Goal: Information Seeking & Learning: Compare options

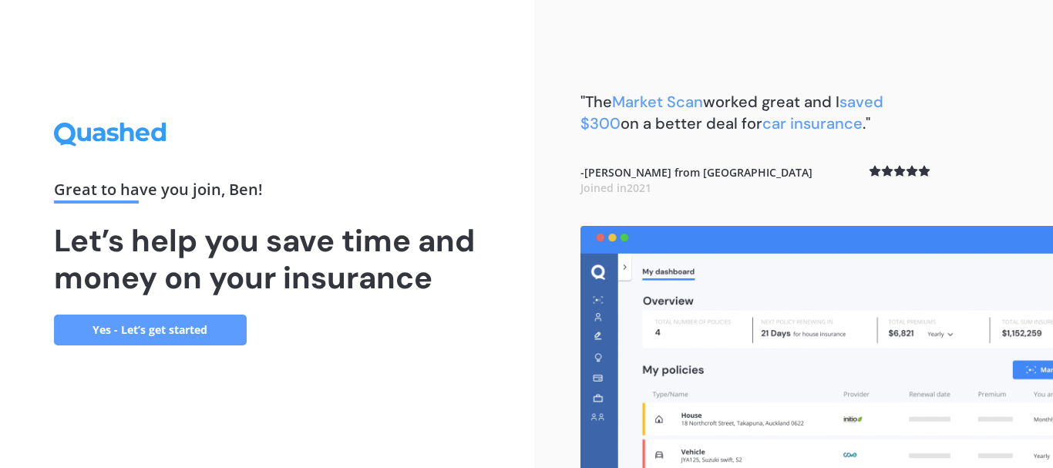
click at [174, 326] on link "Yes - Let’s get started" at bounding box center [150, 330] width 193 height 31
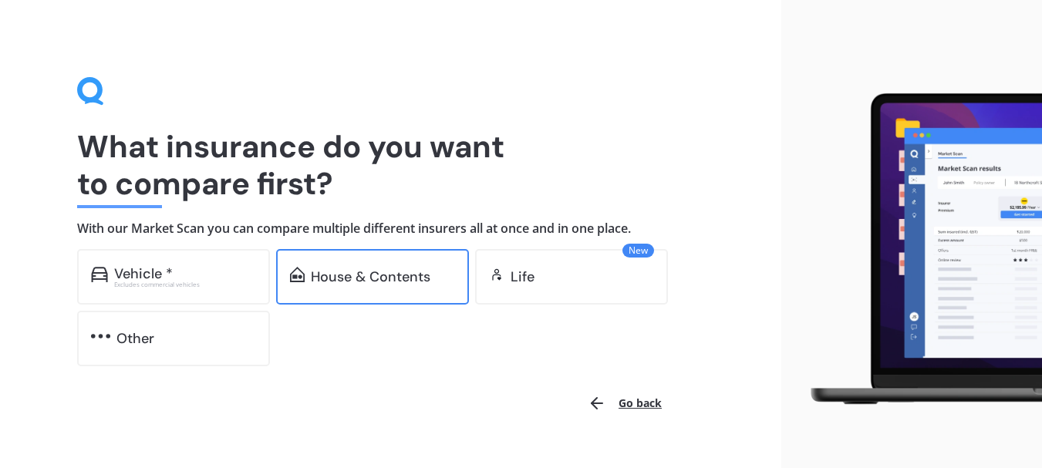
click at [442, 295] on div "House & Contents" at bounding box center [372, 277] width 193 height 56
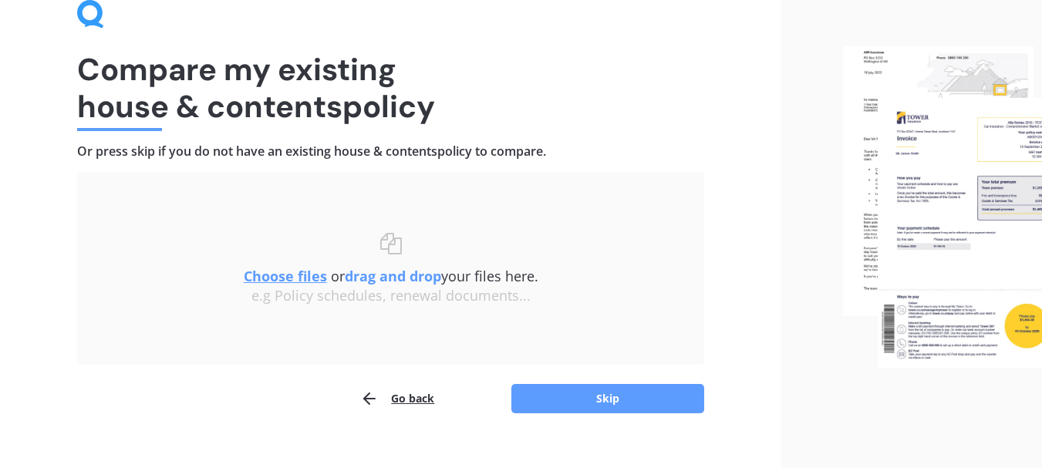
scroll to position [100, 0]
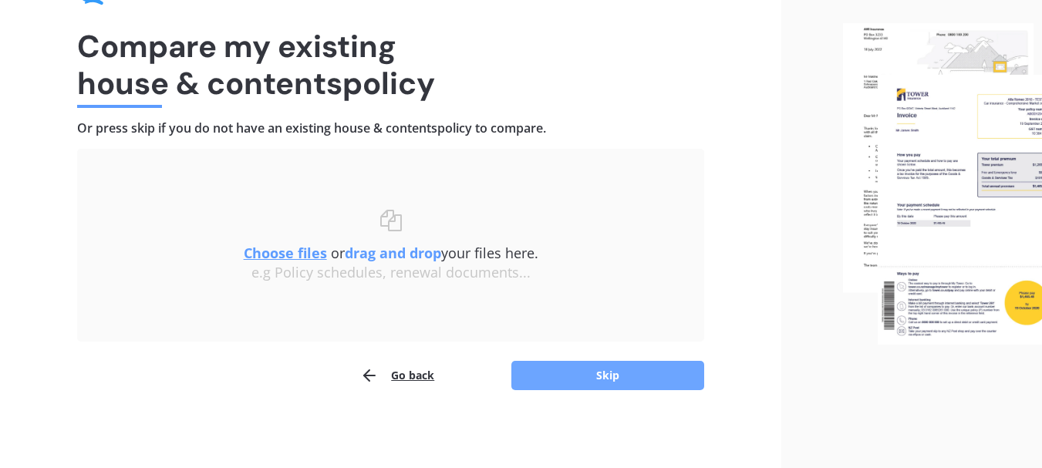
click at [584, 373] on button "Skip" at bounding box center [607, 375] width 193 height 29
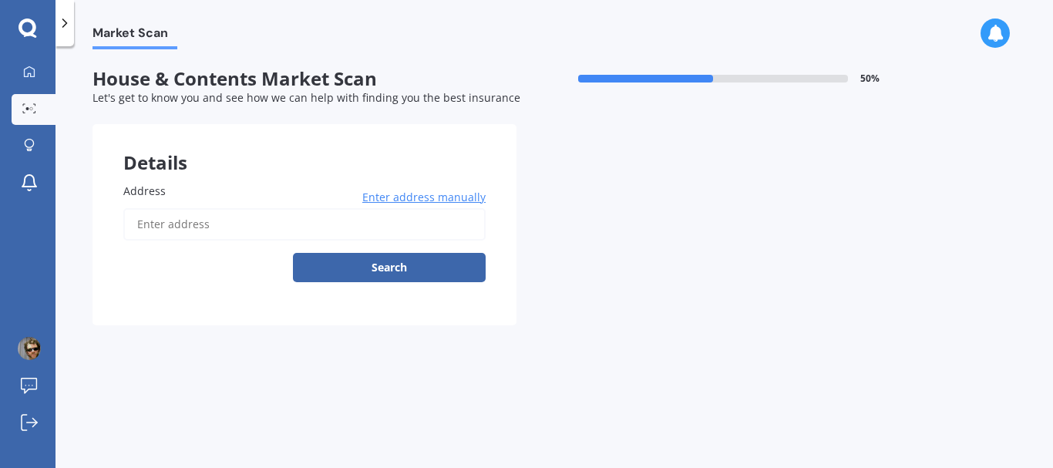
click at [270, 225] on input "Address" at bounding box center [304, 224] width 362 height 32
type input "[STREET_ADDRESS][PERSON_NAME]"
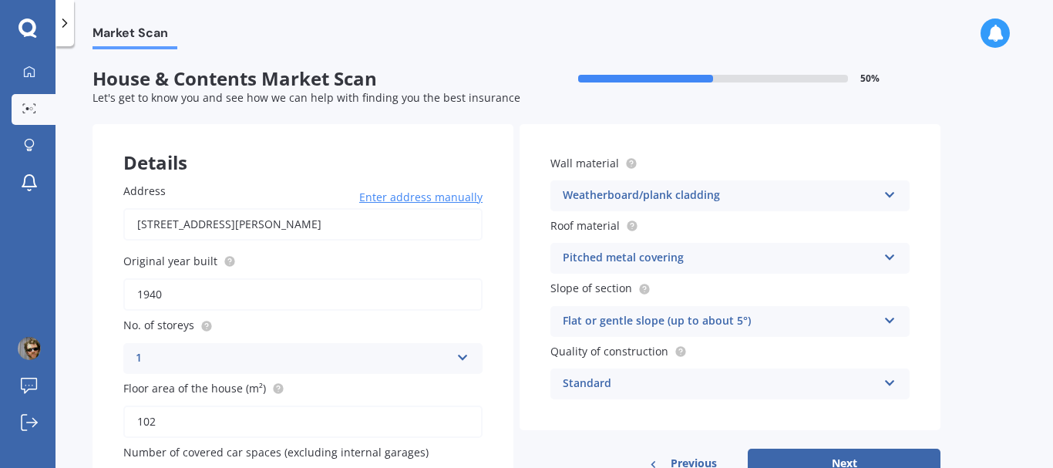
scroll to position [77, 0]
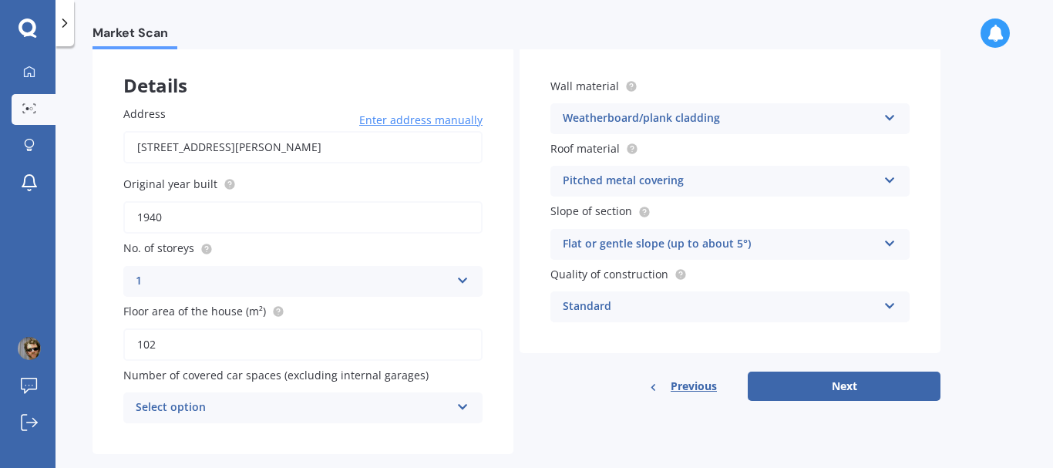
click at [457, 412] on div "Select option 0 1 2 3 4 5+" at bounding box center [302, 408] width 359 height 31
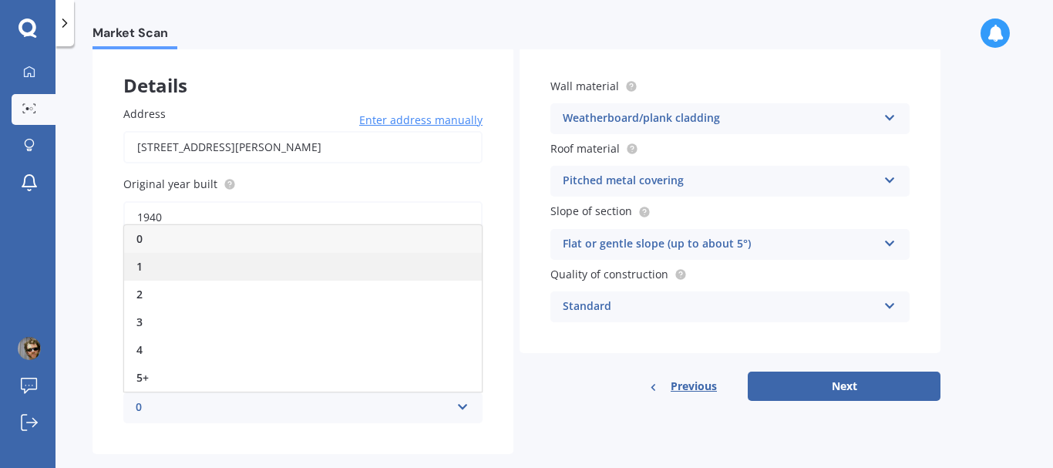
click at [354, 276] on div "1" at bounding box center [303, 267] width 358 height 28
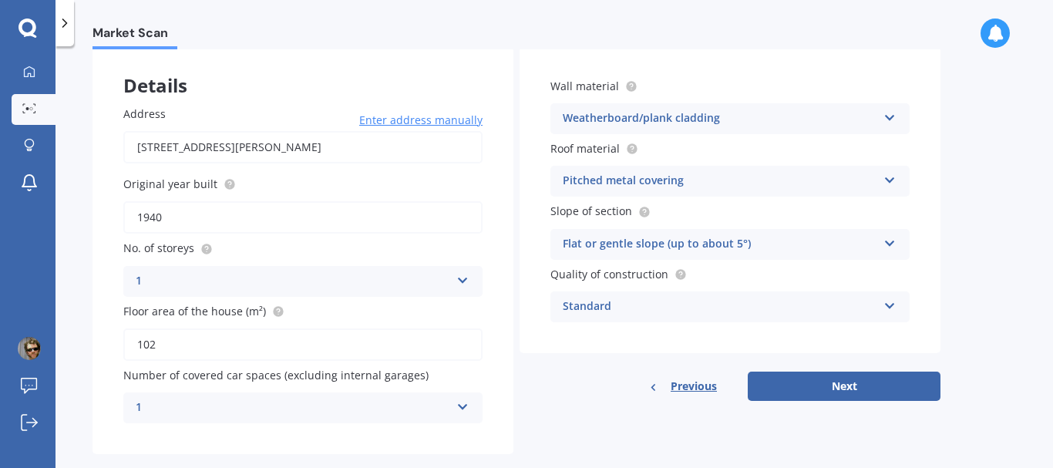
scroll to position [103, 0]
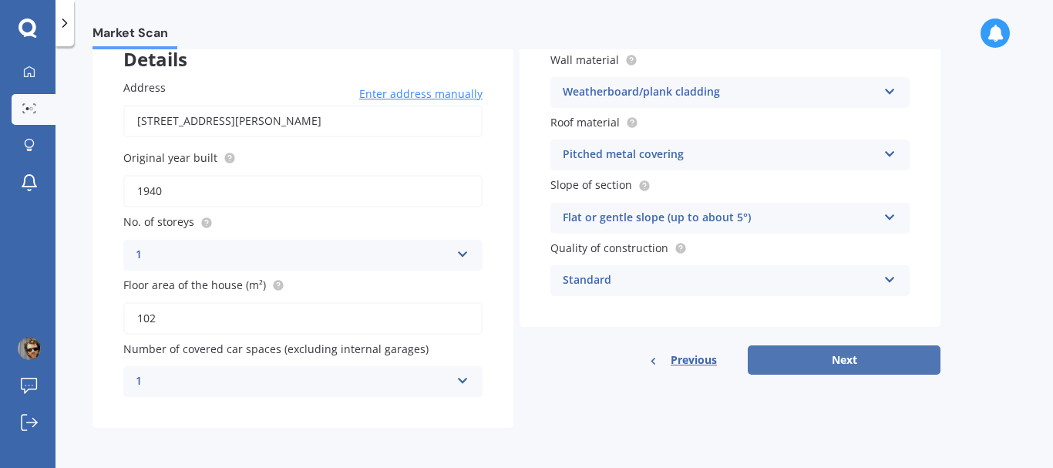
click at [817, 362] on button "Next" at bounding box center [844, 359] width 193 height 29
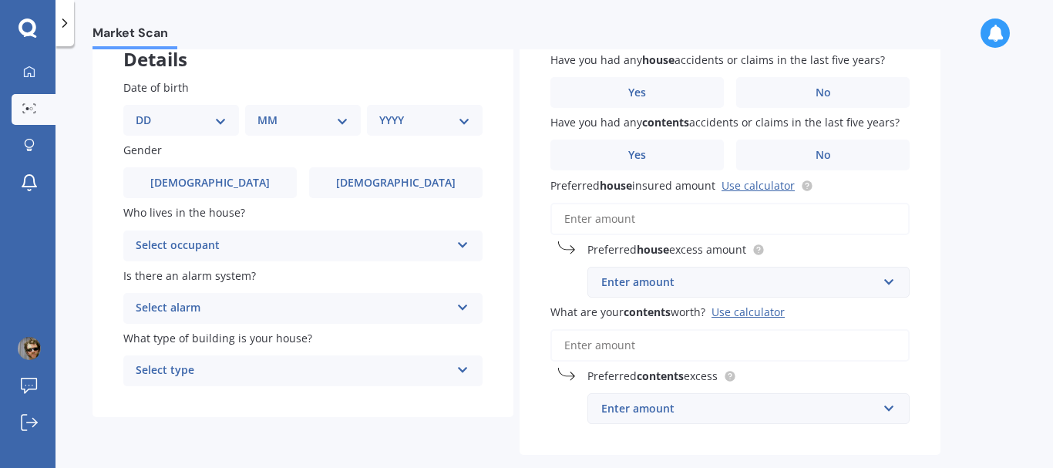
scroll to position [0, 0]
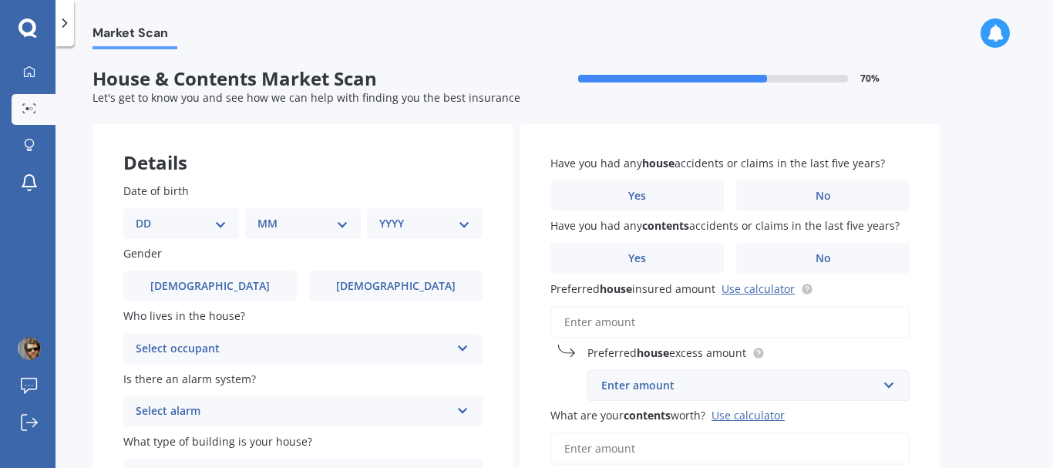
click at [217, 223] on select "DD 01 02 03 04 05 06 07 08 09 10 11 12 13 14 15 16 17 18 19 20 21 22 23 24 25 2…" at bounding box center [181, 223] width 91 height 17
select select "20"
click at [148, 215] on select "DD 01 02 03 04 05 06 07 08 09 10 11 12 13 14 15 16 17 18 19 20 21 22 23 24 25 2…" at bounding box center [181, 223] width 91 height 17
click at [336, 222] on select "MM 01 02 03 04 05 06 07 08 09 10 11 12" at bounding box center [306, 223] width 85 height 17
select select "07"
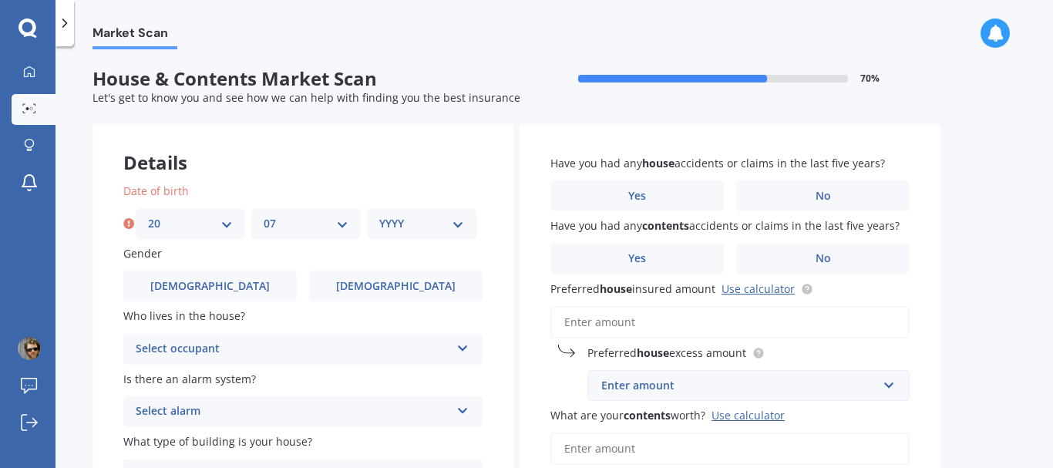
click at [264, 215] on select "MM 01 02 03 04 05 06 07 08 09 10 11 12" at bounding box center [306, 223] width 85 height 17
click at [457, 227] on select "YYYY 2009 2008 2007 2006 2005 2004 2003 2002 2001 2000 1999 1998 1997 1996 1995…" at bounding box center [421, 223] width 85 height 17
select select "1974"
click at [379, 215] on select "YYYY 2009 2008 2007 2006 2005 2004 2003 2002 2001 2000 1999 1998 1997 1996 1995…" at bounding box center [421, 223] width 85 height 17
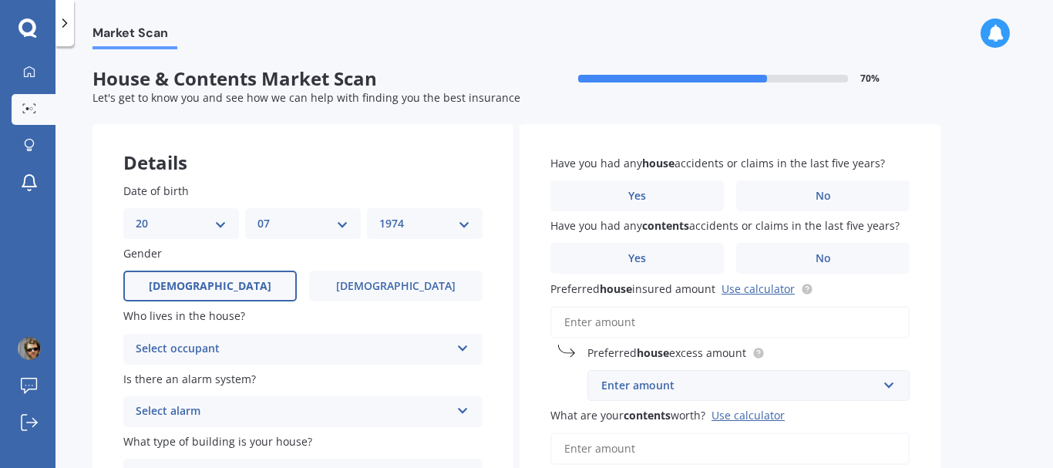
click at [258, 295] on label "[DEMOGRAPHIC_DATA]" at bounding box center [210, 286] width 174 height 31
click at [0, 0] on input "[DEMOGRAPHIC_DATA]" at bounding box center [0, 0] width 0 height 0
click at [463, 348] on icon at bounding box center [463, 345] width 13 height 11
click at [375, 386] on div "Owner" at bounding box center [303, 380] width 358 height 28
click at [470, 413] on div "Select alarm Yes, monitored Yes, not monitored No" at bounding box center [302, 411] width 359 height 31
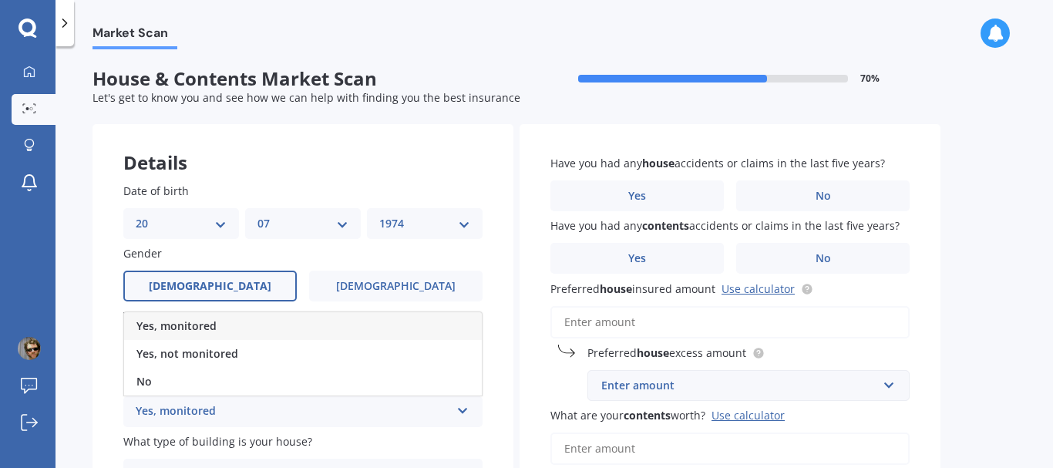
click at [352, 328] on div "Yes, monitored" at bounding box center [303, 326] width 358 height 28
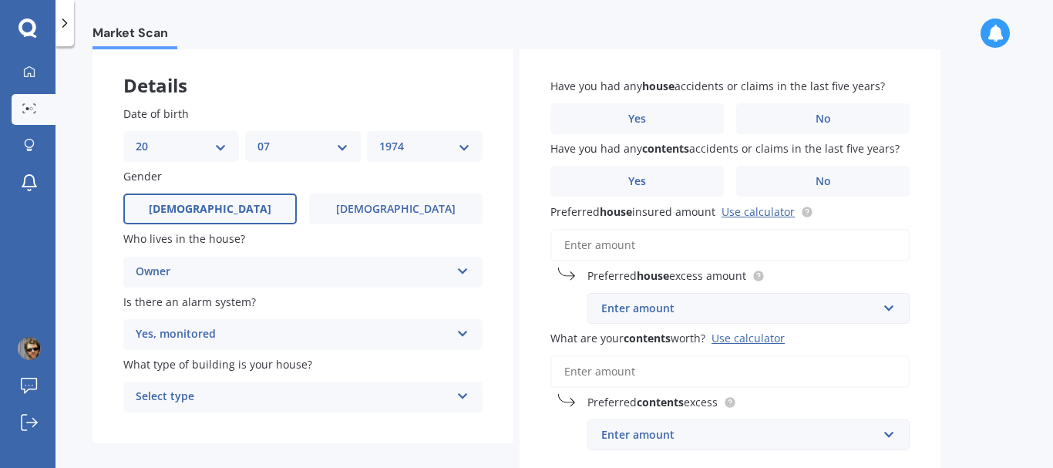
click at [466, 394] on icon at bounding box center [463, 393] width 13 height 11
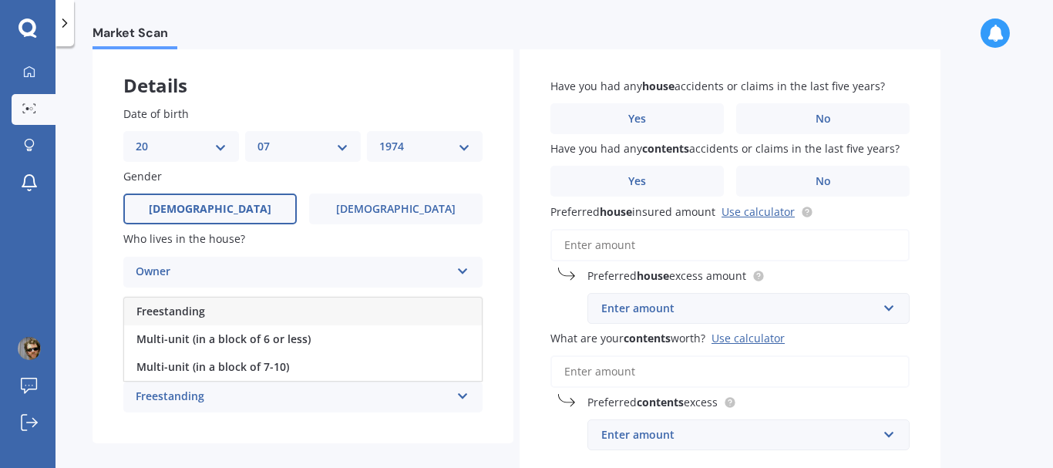
click at [341, 312] on div "Freestanding" at bounding box center [303, 312] width 358 height 28
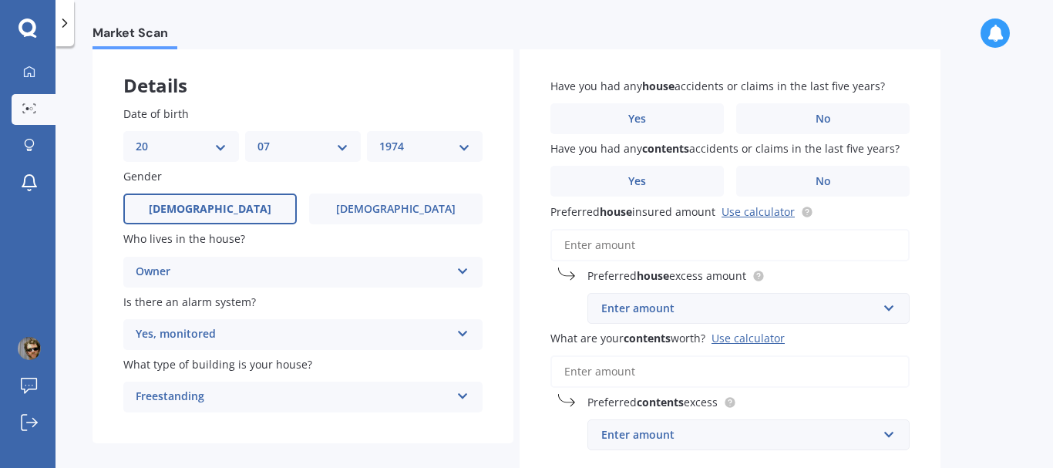
scroll to position [0, 0]
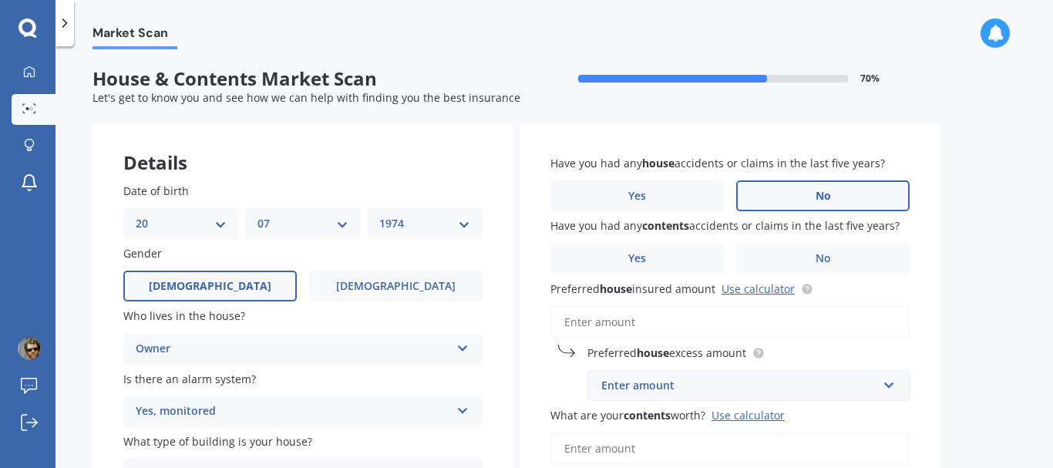
click at [790, 187] on label "No" at bounding box center [823, 195] width 174 height 31
click at [0, 0] on input "No" at bounding box center [0, 0] width 0 height 0
click at [833, 258] on label "No" at bounding box center [823, 258] width 174 height 31
click at [0, 0] on input "No" at bounding box center [0, 0] width 0 height 0
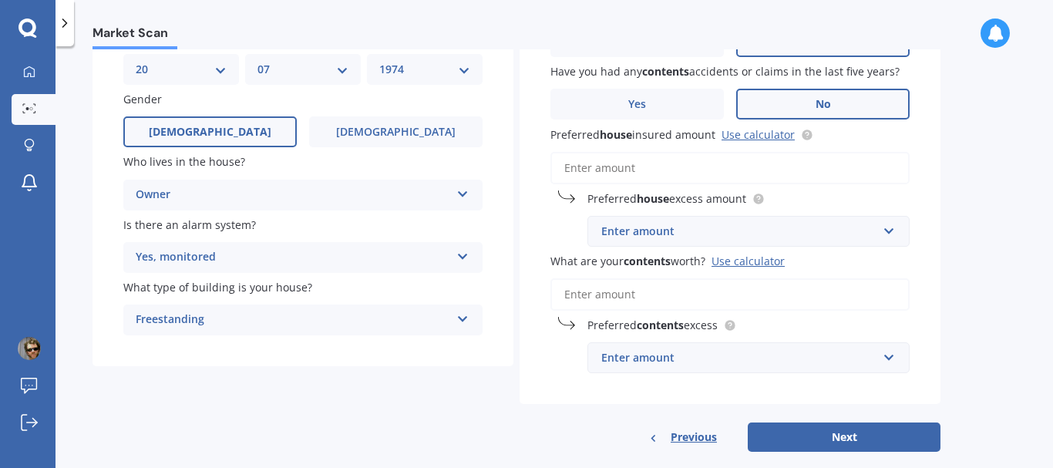
scroll to position [178, 0]
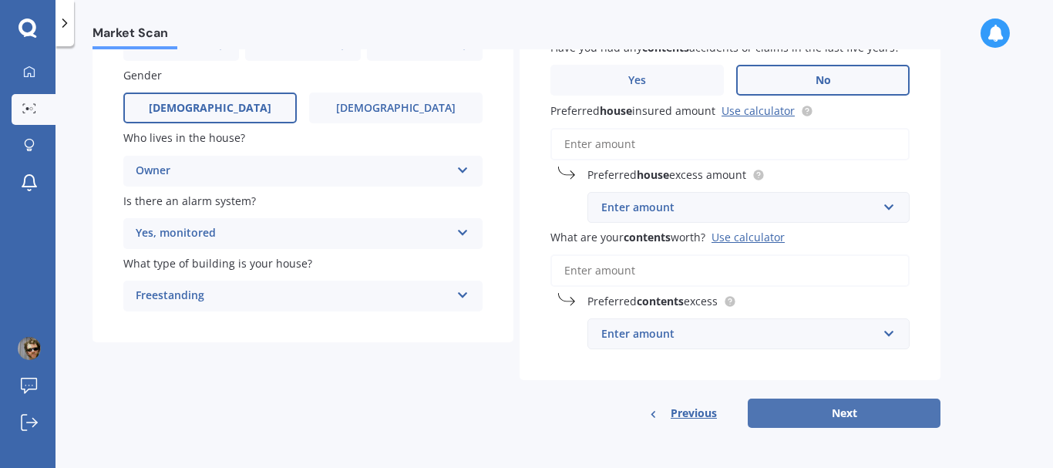
click at [851, 410] on button "Next" at bounding box center [844, 413] width 193 height 29
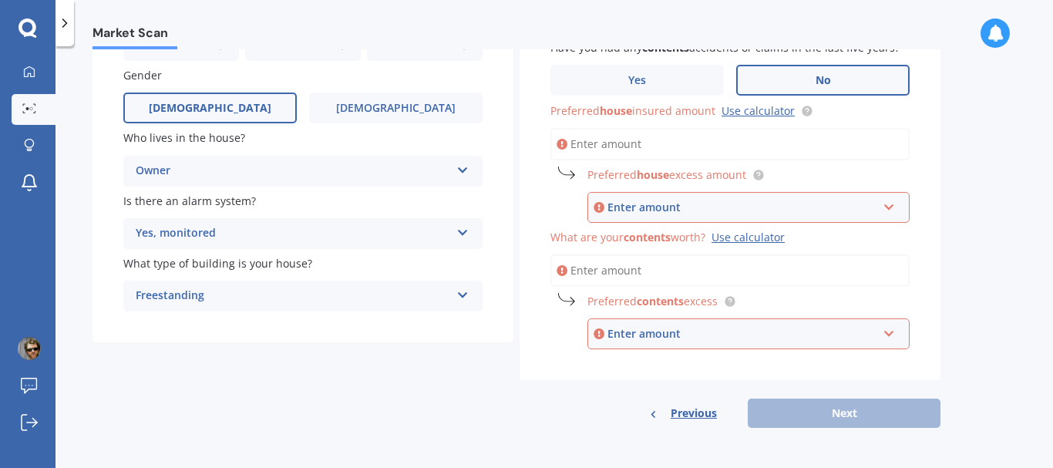
click at [655, 144] on input "Preferred house insured amount Use calculator" at bounding box center [730, 144] width 359 height 32
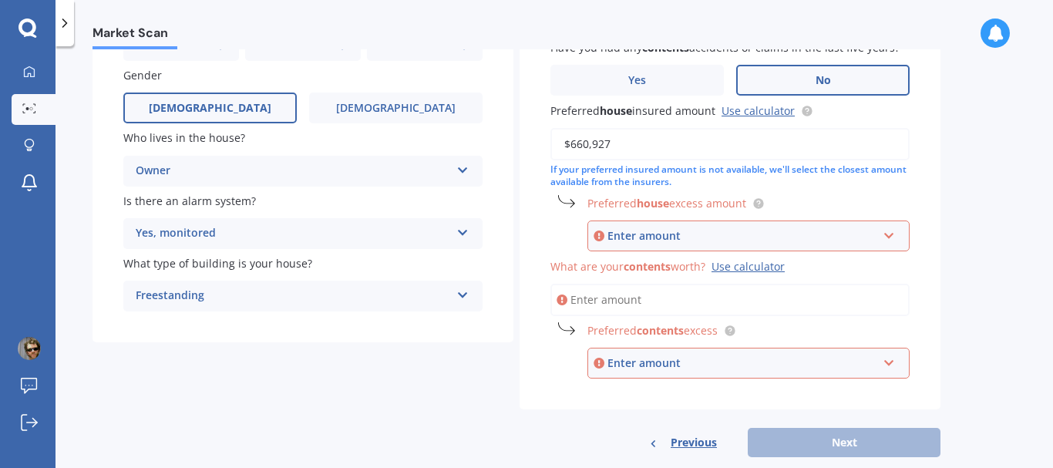
type input "$660,927"
click at [686, 236] on div "Enter amount" at bounding box center [743, 236] width 270 height 17
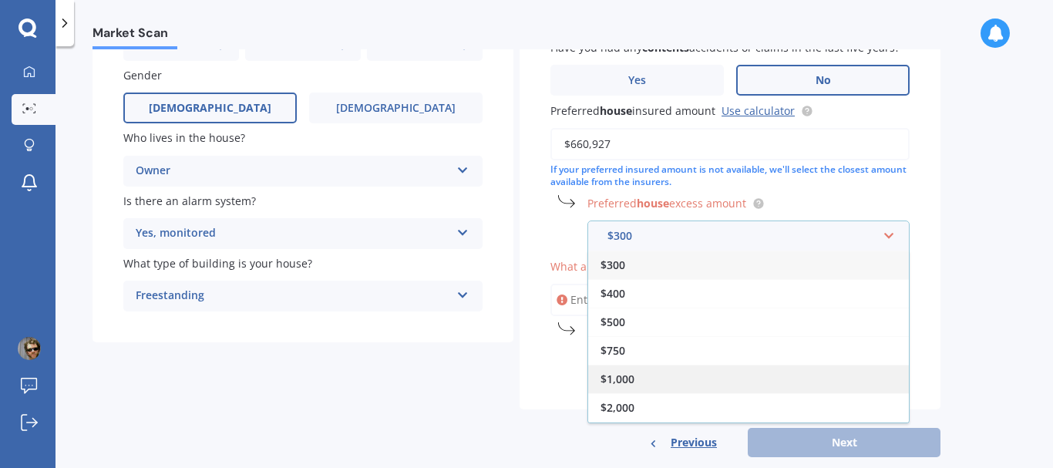
click at [646, 372] on div "$1,000" at bounding box center [748, 379] width 321 height 29
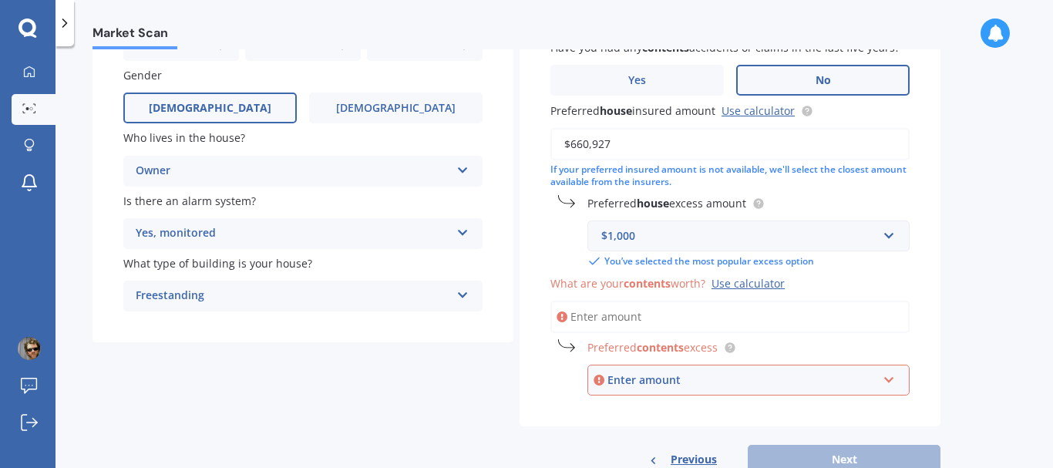
click at [668, 319] on input "What are your contents worth? Use calculator" at bounding box center [730, 317] width 359 height 32
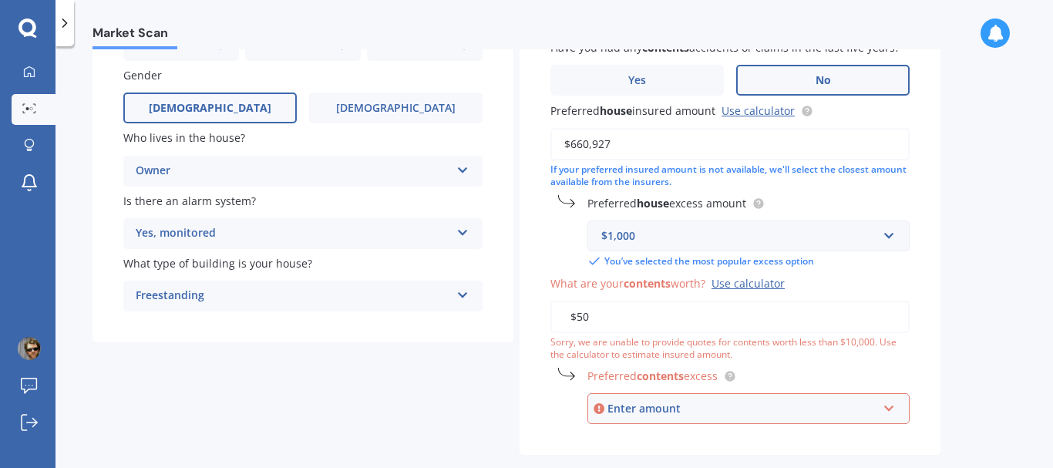
type input "$5"
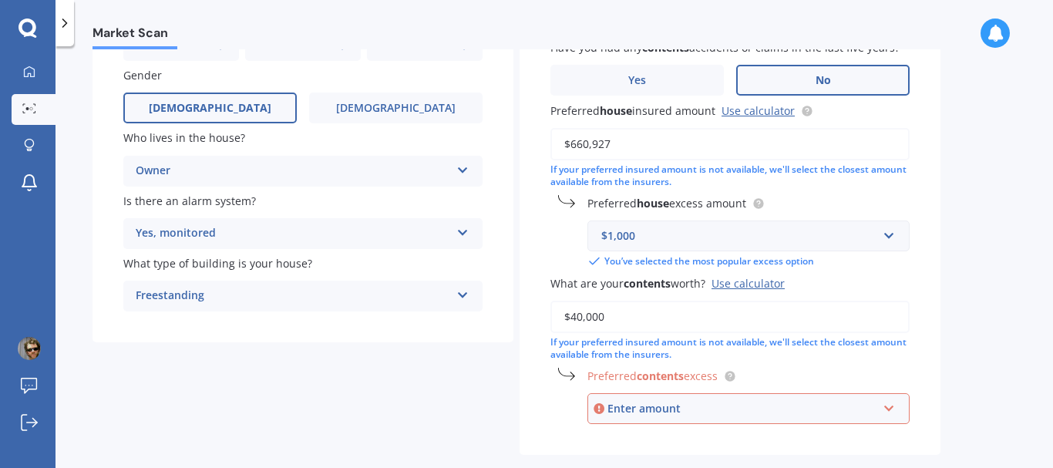
type input "$40,000"
click at [891, 406] on input "text" at bounding box center [743, 408] width 308 height 29
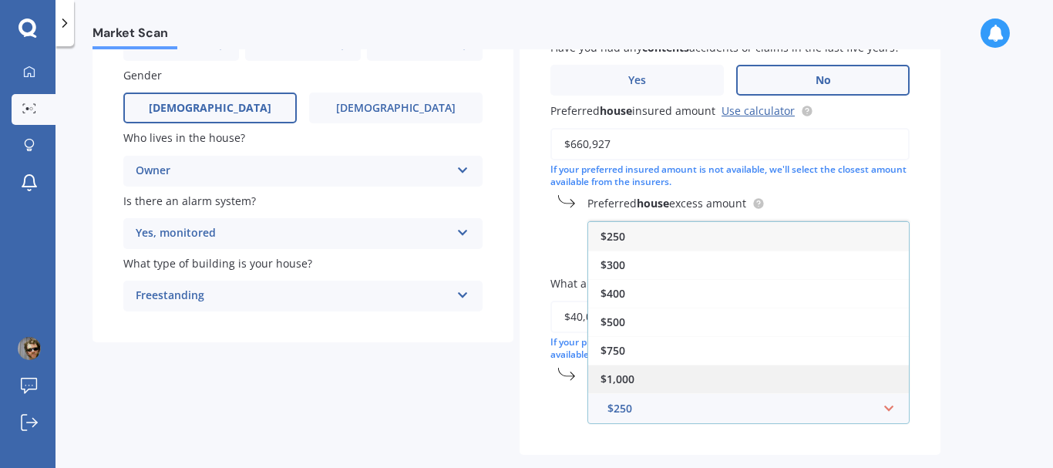
click at [837, 373] on div "$1,000" at bounding box center [748, 379] width 321 height 29
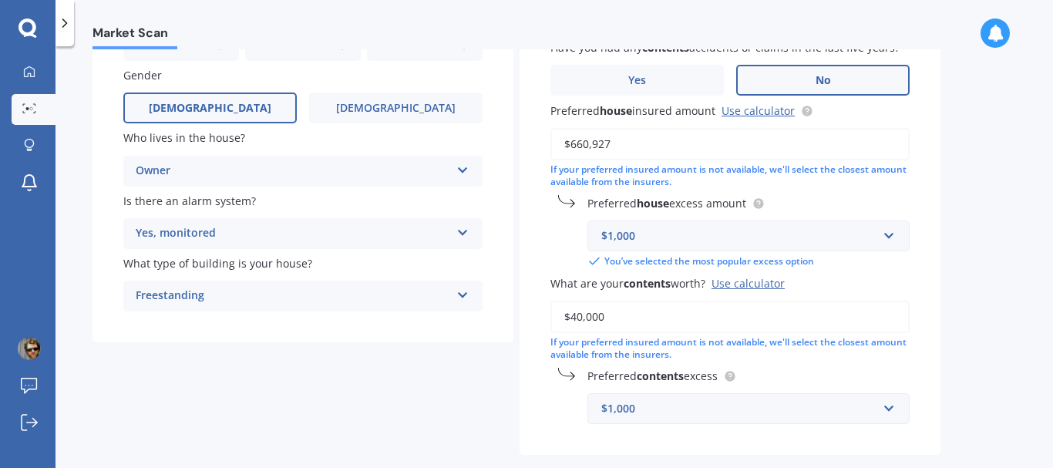
scroll to position [253, 0]
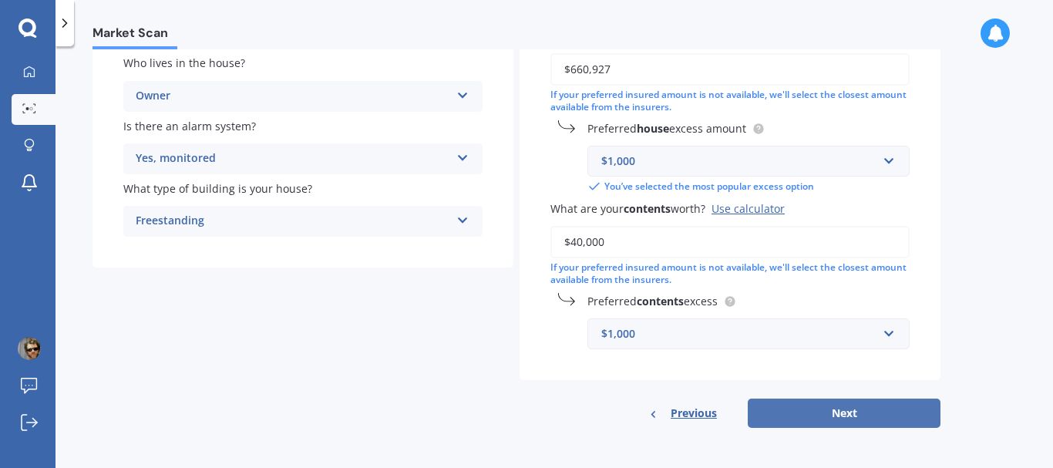
click at [833, 410] on button "Next" at bounding box center [844, 413] width 193 height 29
select select "20"
select select "07"
select select "1974"
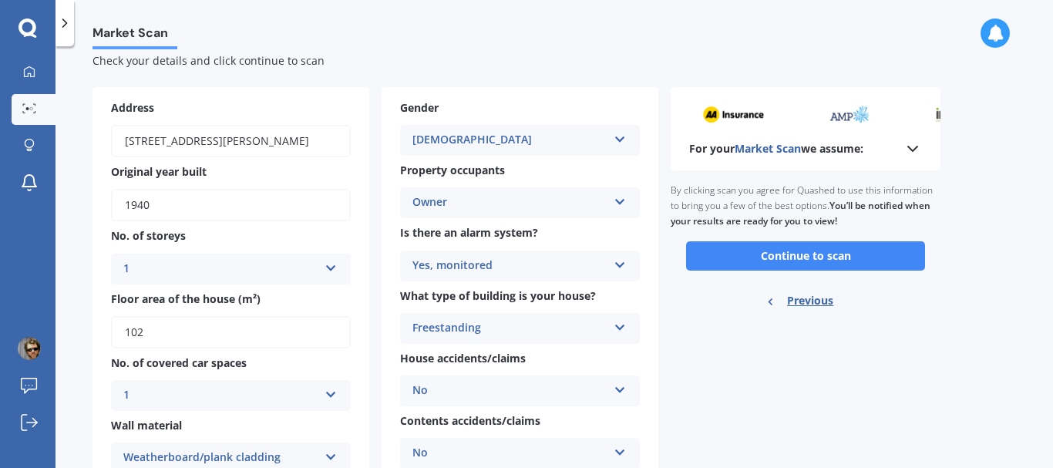
scroll to position [0, 0]
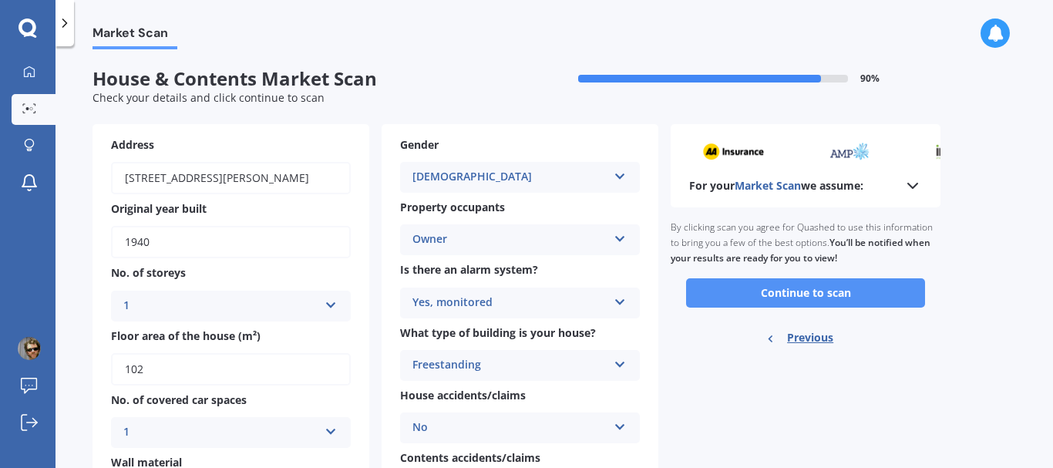
click at [803, 296] on button "Continue to scan" at bounding box center [805, 292] width 239 height 29
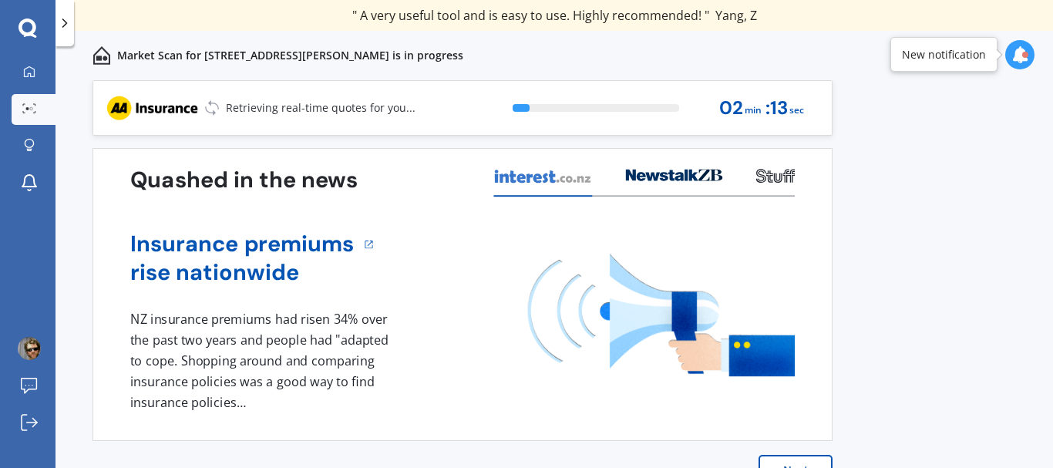
drag, startPoint x: 952, startPoint y: 123, endPoint x: 944, endPoint y: 128, distance: 9.4
drag, startPoint x: 944, startPoint y: 128, endPoint x: 935, endPoint y: 65, distance: 63.9
click at [935, 65] on div "New notification" at bounding box center [944, 54] width 107 height 35
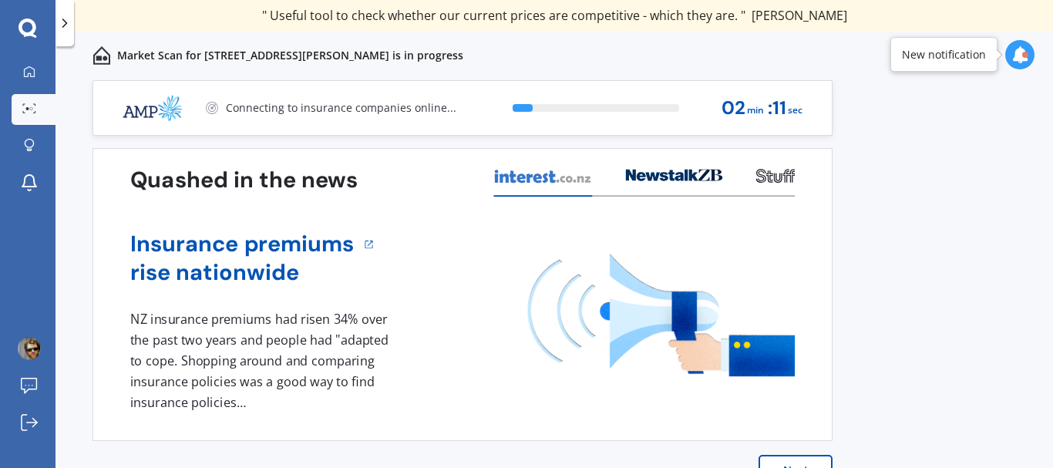
click at [1024, 59] on icon at bounding box center [1020, 54] width 17 height 17
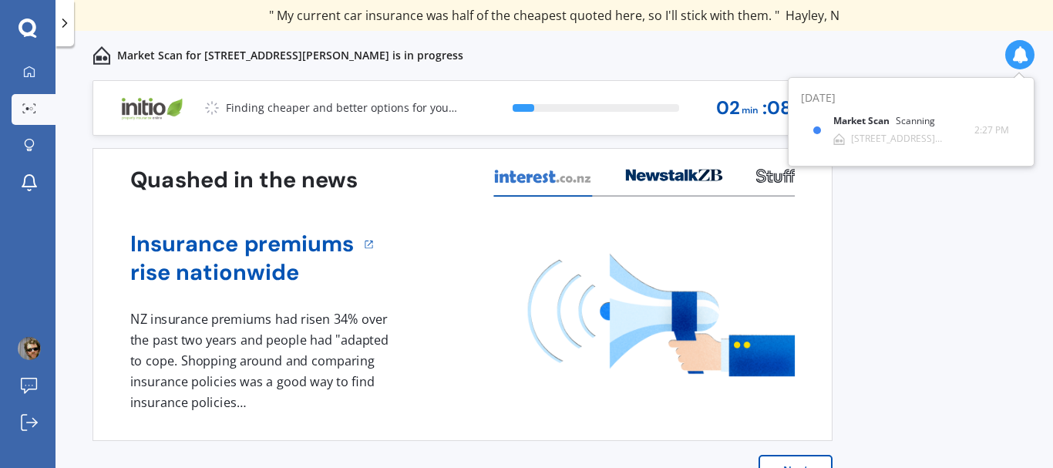
click at [916, 257] on div "Previous 60,000+ Kiwis have signed up to shop and save on insurance with us " H…" at bounding box center [555, 291] width 998 height 422
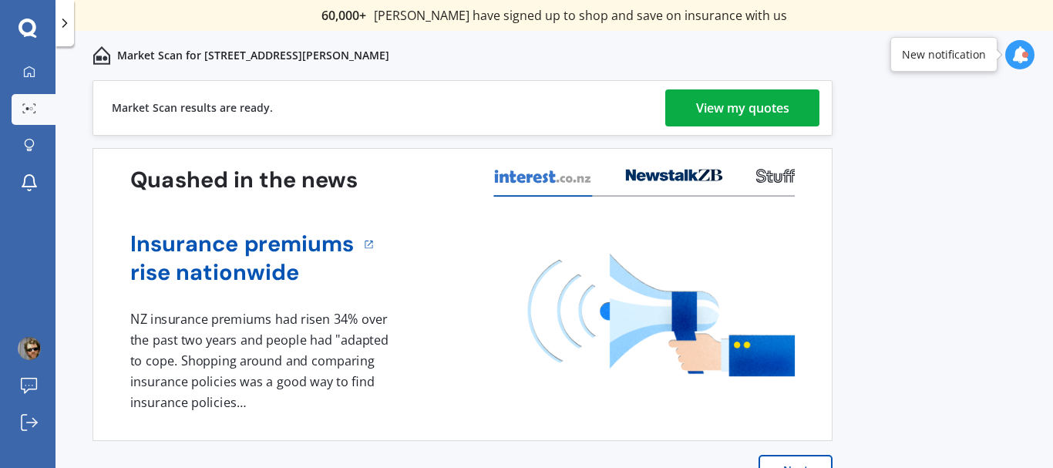
click at [733, 110] on div "View my quotes" at bounding box center [742, 107] width 93 height 37
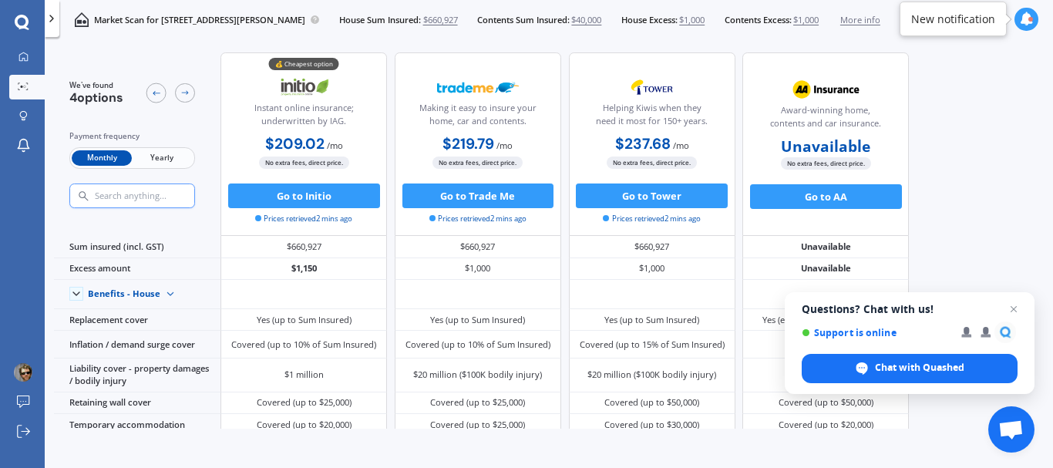
click at [172, 160] on span "Yearly" at bounding box center [162, 158] width 60 height 16
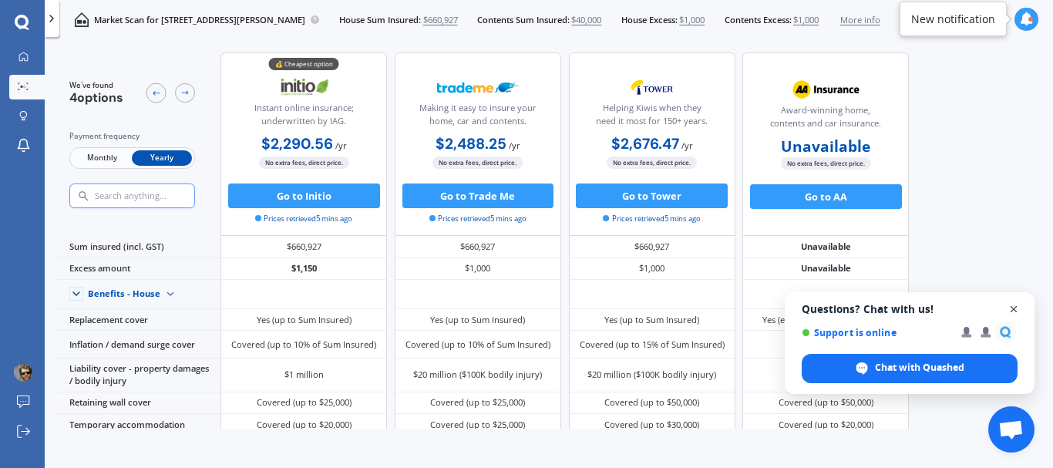
click at [1016, 309] on span "Close chat" at bounding box center [1014, 309] width 19 height 19
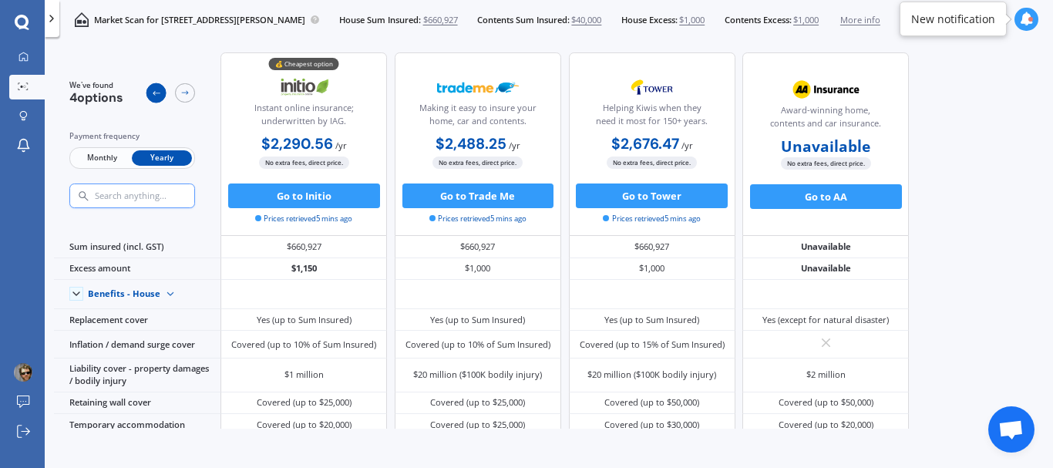
click at [153, 93] on icon at bounding box center [156, 93] width 10 height 10
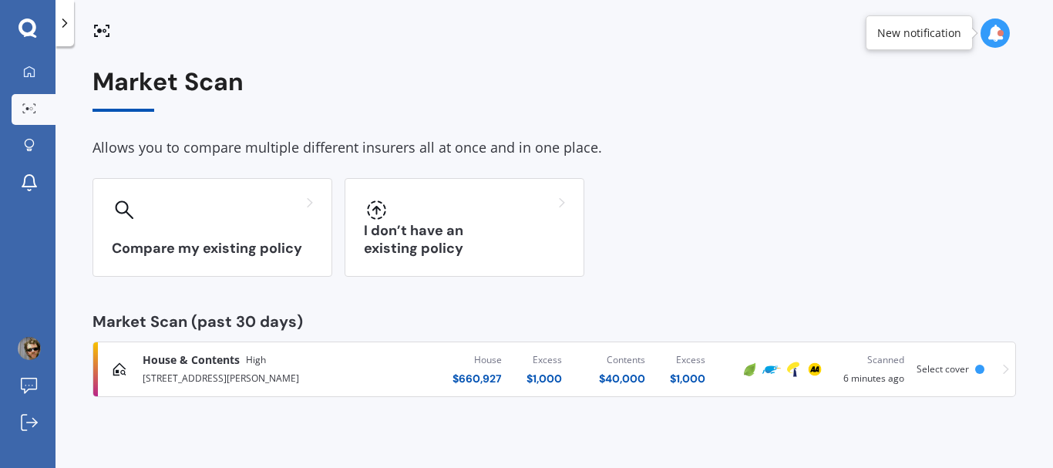
click at [993, 35] on icon at bounding box center [995, 33] width 17 height 17
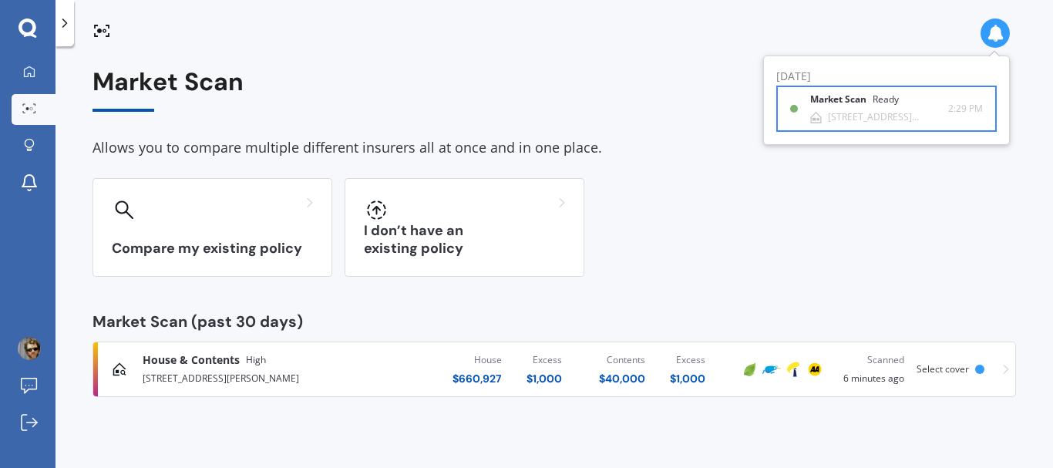
click at [849, 125] on div "Market Scan Ready [STREET_ADDRESS][PERSON_NAME] 2:29 PM 2:29 PM" at bounding box center [886, 108] width 193 height 43
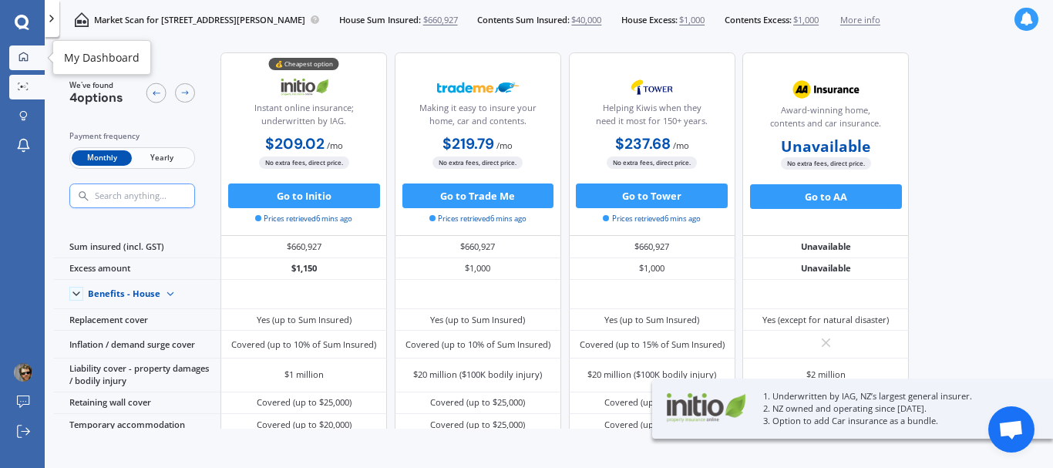
click at [28, 51] on link "My Dashboard" at bounding box center [26, 58] width 35 height 25
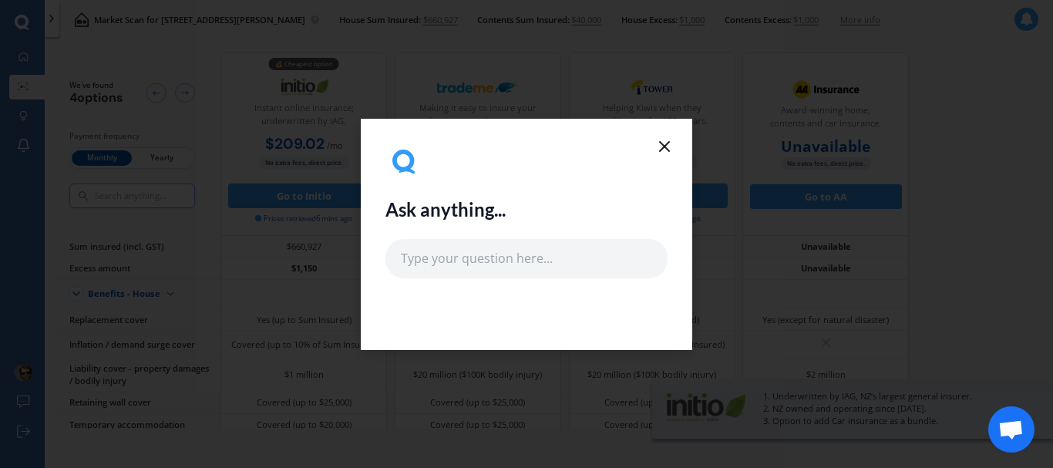
click at [668, 152] on icon at bounding box center [665, 146] width 19 height 19
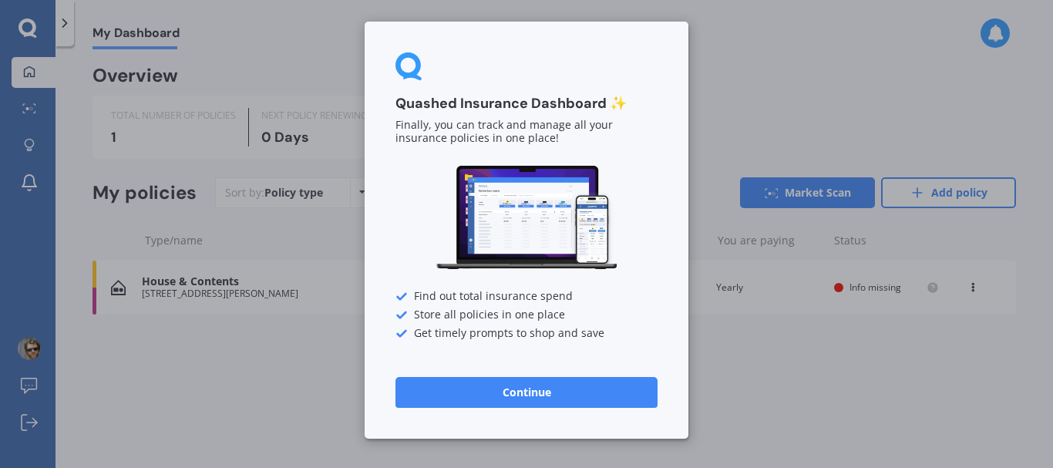
click at [797, 108] on div "Quashed Insurance Dashboard ✨ Finally, you can track and manage all your insura…" at bounding box center [526, 234] width 1053 height 468
click at [488, 391] on button "Continue" at bounding box center [527, 392] width 262 height 31
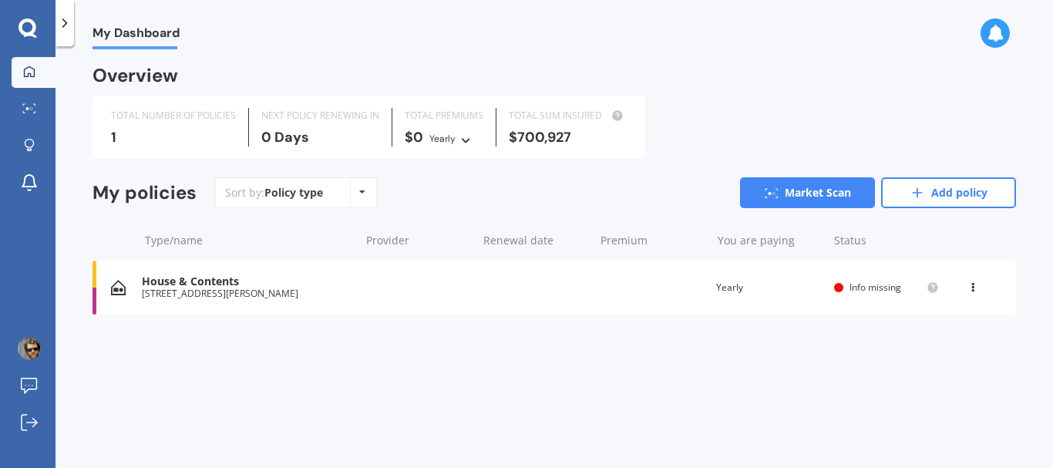
click at [364, 199] on div "Policy type Alphabetical Date added Renewing next" at bounding box center [362, 193] width 24 height 28
click at [452, 194] on div "Sort by: Policy type Policy type Alphabetical Date added Renewing next Market S…" at bounding box center [615, 192] width 801 height 31
click at [797, 184] on link "Market Scan" at bounding box center [807, 192] width 135 height 31
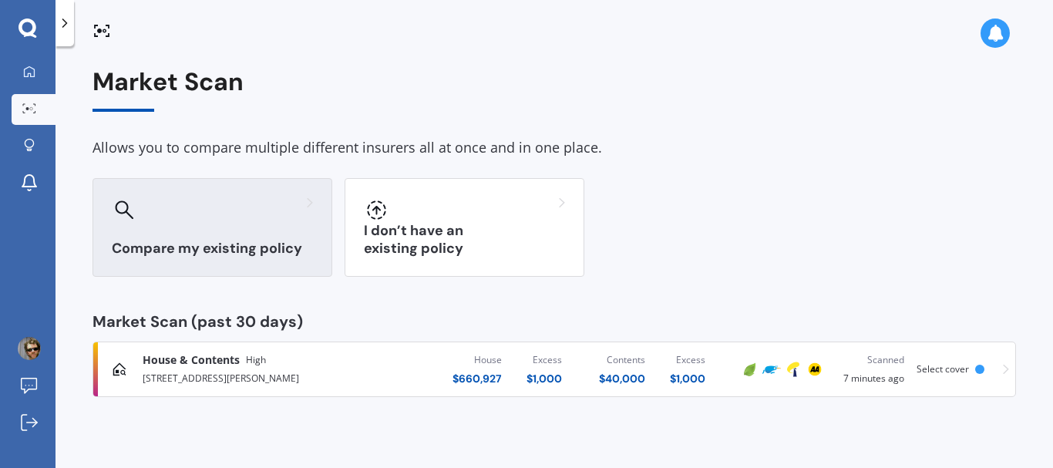
click at [267, 209] on div at bounding box center [212, 209] width 201 height 25
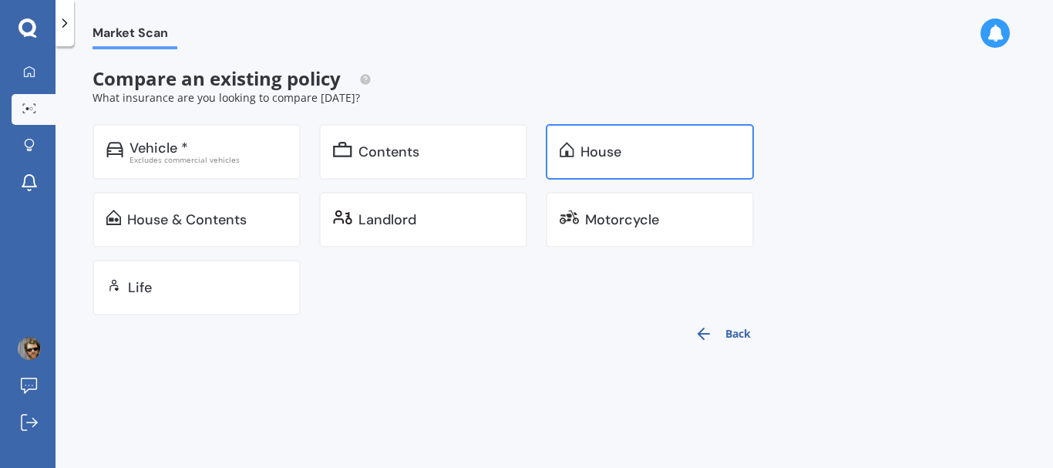
click at [596, 160] on div "House" at bounding box center [601, 151] width 41 height 15
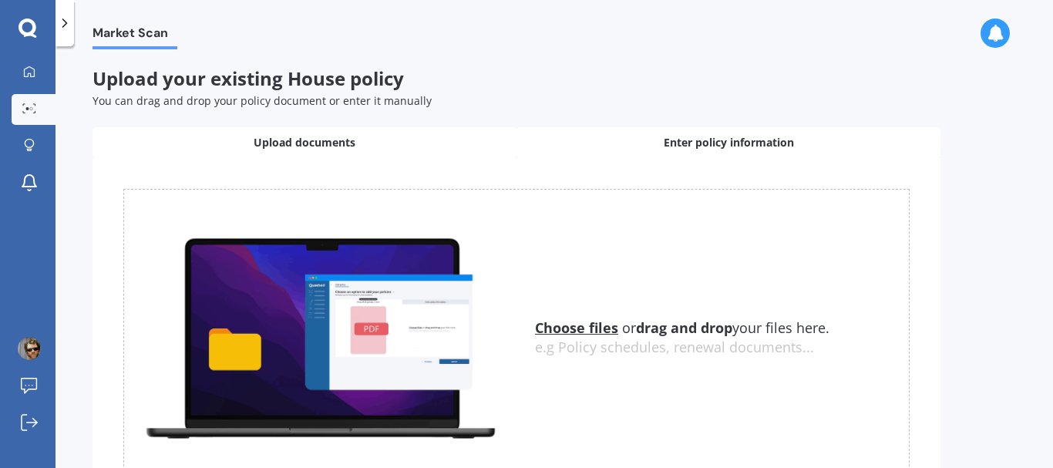
click at [756, 147] on span "Enter policy information" at bounding box center [729, 142] width 130 height 15
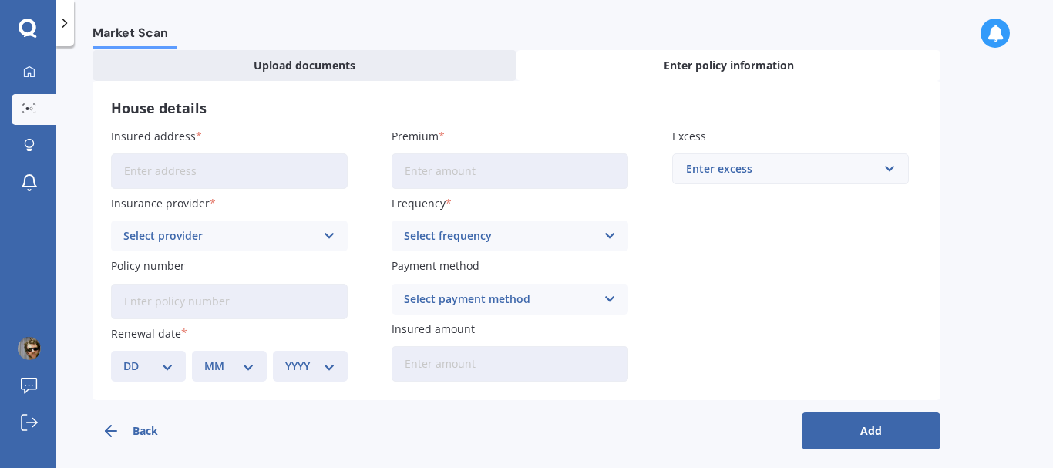
scroll to position [86, 0]
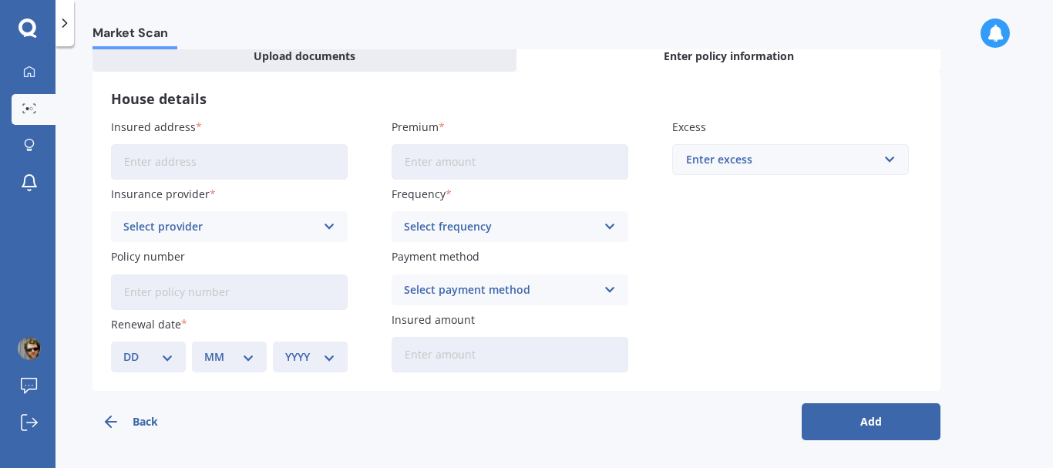
click at [327, 230] on icon at bounding box center [329, 226] width 13 height 17
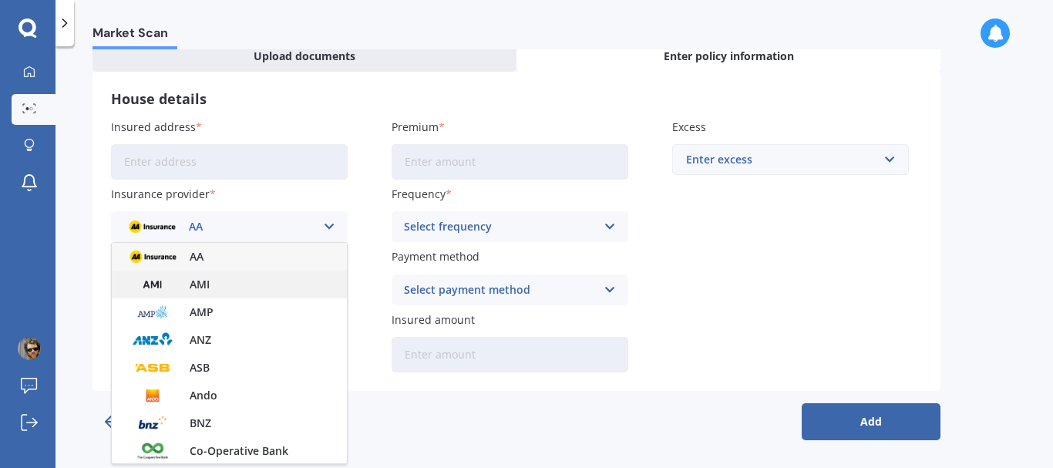
click at [287, 281] on div "AMI" at bounding box center [229, 285] width 235 height 28
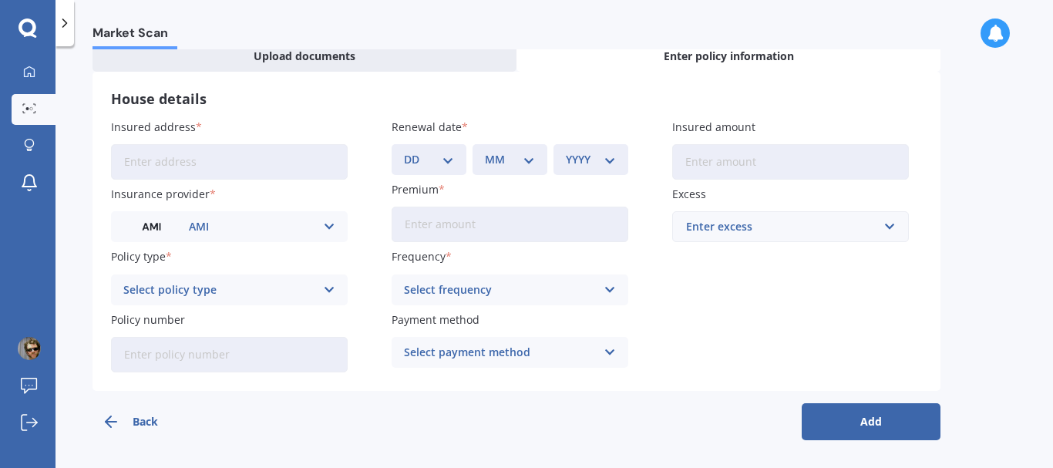
click at [291, 171] on input "Insured address" at bounding box center [229, 161] width 237 height 35
type input "[STREET_ADDRESS][PERSON_NAME]"
click at [326, 287] on icon at bounding box center [329, 289] width 13 height 17
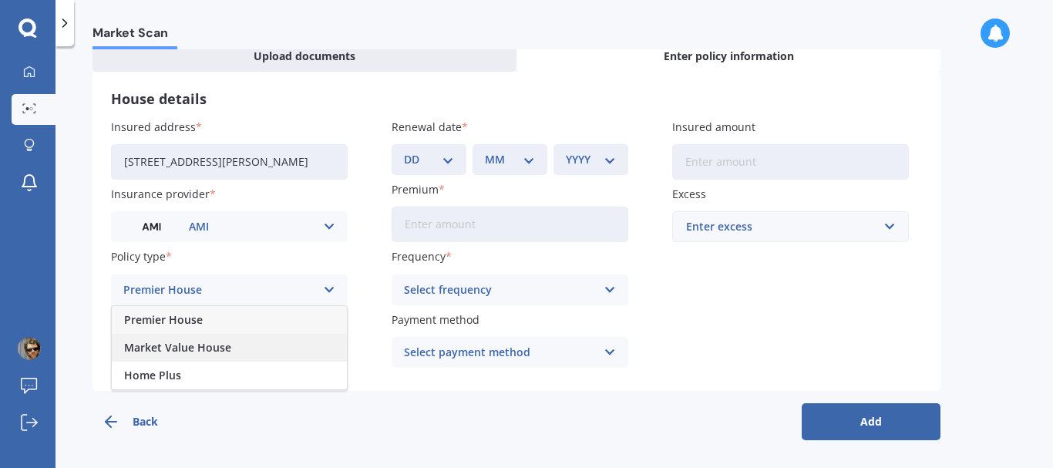
click at [285, 341] on div "Market Value House" at bounding box center [229, 348] width 235 height 28
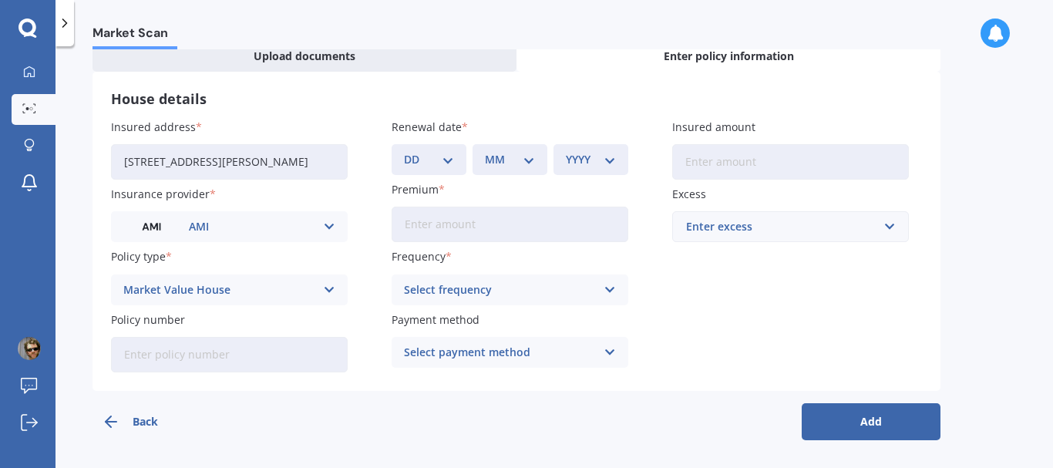
click at [452, 163] on select "DD 01 02 03 04 05 06 07 08 09 10 11 12 13 14 15 16 17 18 19 20 21 22 23 24 25 2…" at bounding box center [429, 159] width 50 height 17
select select "22"
click at [404, 151] on select "DD 01 02 03 04 05 06 07 08 09 10 11 12 13 14 15 16 17 18 19 20 21 22 23 24 25 2…" at bounding box center [429, 159] width 50 height 17
click at [527, 160] on select "MM 01 02 03 04 05 06 07 08 09 10 11 12" at bounding box center [510, 159] width 50 height 17
select select "09"
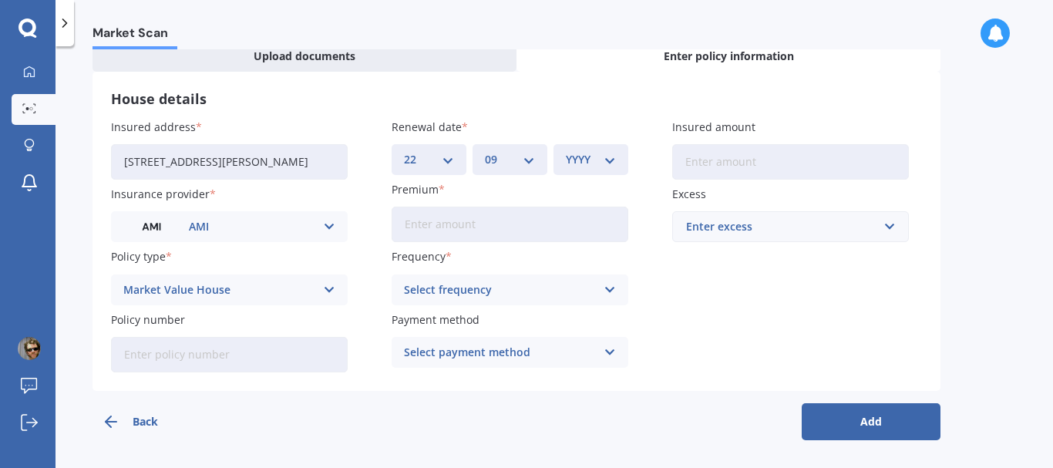
click at [485, 151] on select "MM 01 02 03 04 05 06 07 08 09 10 11 12" at bounding box center [510, 159] width 50 height 17
click at [615, 165] on select "YYYY 2027 2026 2025 2024 2023 2022 2021 2020 2019 2018 2017 2016 2015 2014 2013…" at bounding box center [591, 159] width 50 height 17
select select "2025"
click at [566, 151] on select "YYYY 2027 2026 2025 2024 2023 2022 2021 2020 2019 2018 2017 2016 2015 2014 2013…" at bounding box center [591, 159] width 50 height 17
click at [307, 354] on input "Policy number" at bounding box center [229, 354] width 237 height 35
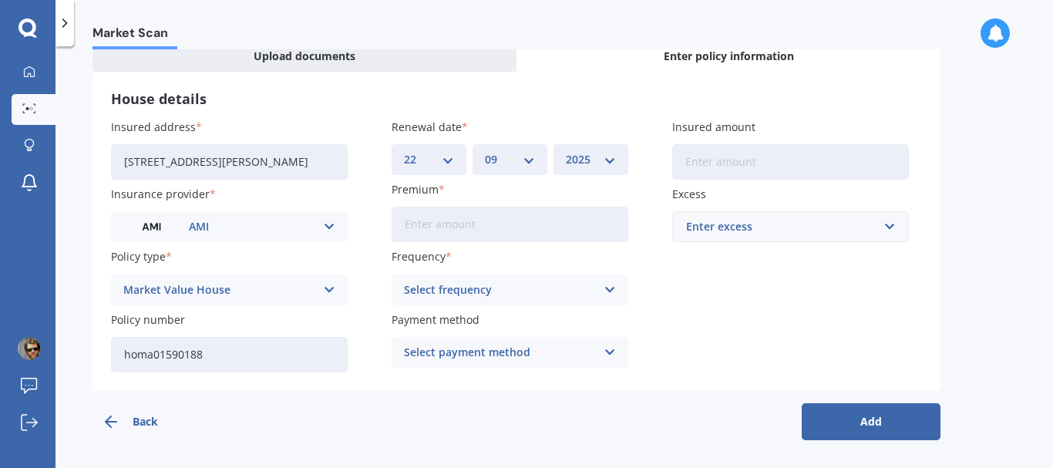
type input "homa01590188"
click at [491, 231] on input "Premium" at bounding box center [510, 224] width 237 height 35
type input "$2,029.36"
click at [609, 289] on icon at bounding box center [610, 289] width 13 height 17
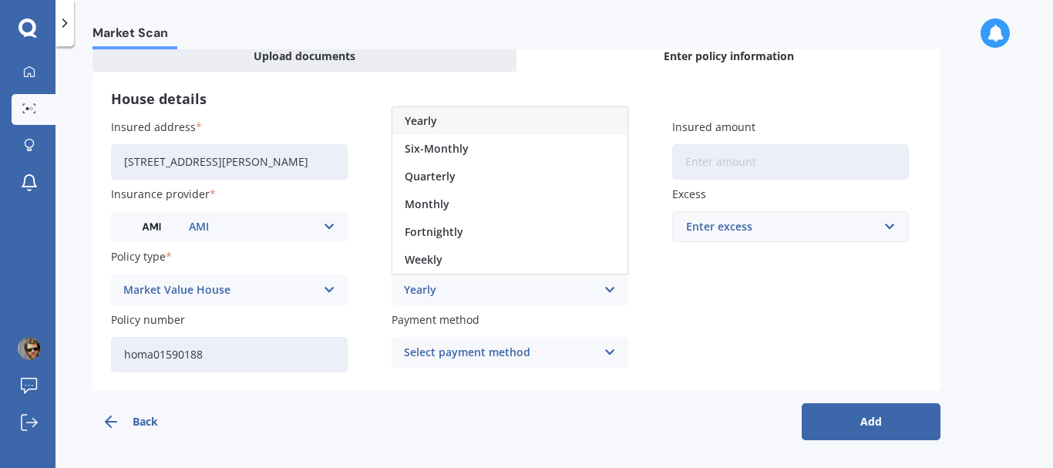
click at [578, 121] on div "Yearly" at bounding box center [510, 121] width 235 height 28
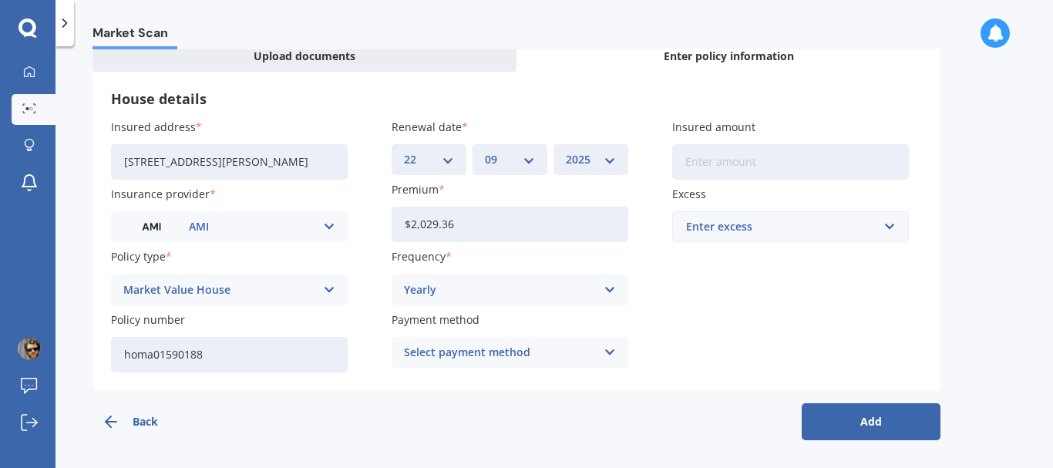
click at [618, 357] on div "Select payment method Direct debit - bank account Direct debit - credit/debit c…" at bounding box center [510, 352] width 237 height 31
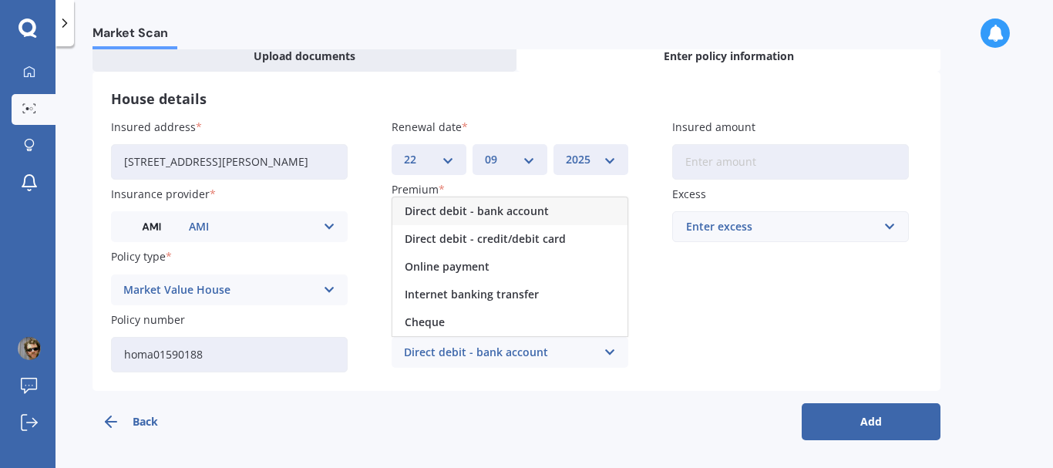
click at [578, 207] on div "Direct debit - bank account" at bounding box center [510, 211] width 235 height 28
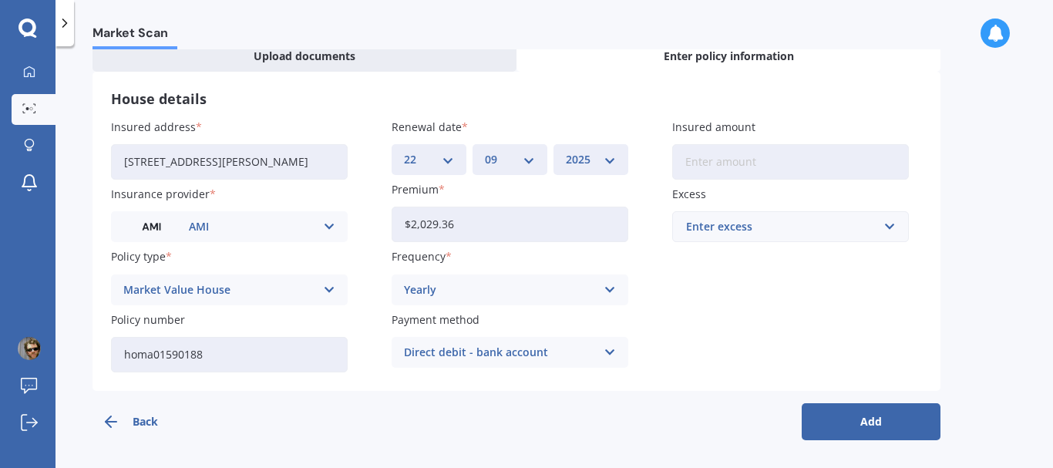
click at [747, 167] on input "Insured amount" at bounding box center [790, 161] width 237 height 35
type input "$660,927"
click at [891, 225] on input "text" at bounding box center [785, 226] width 223 height 29
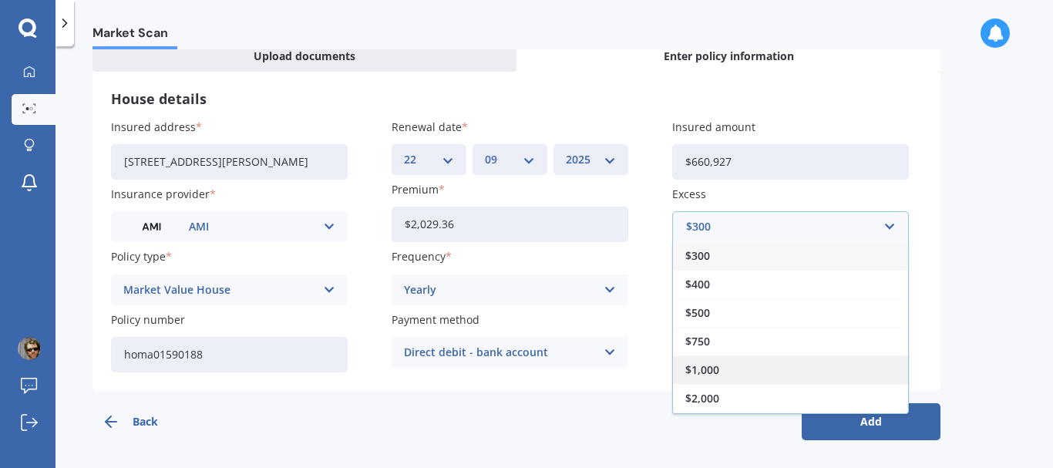
click at [816, 366] on div "$1,000" at bounding box center [790, 370] width 235 height 29
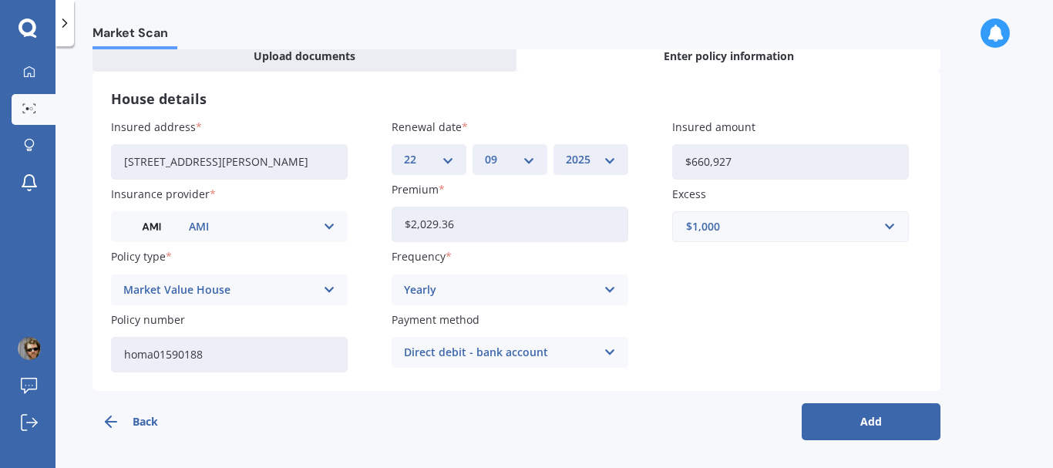
click at [851, 420] on button "Add" at bounding box center [871, 421] width 139 height 37
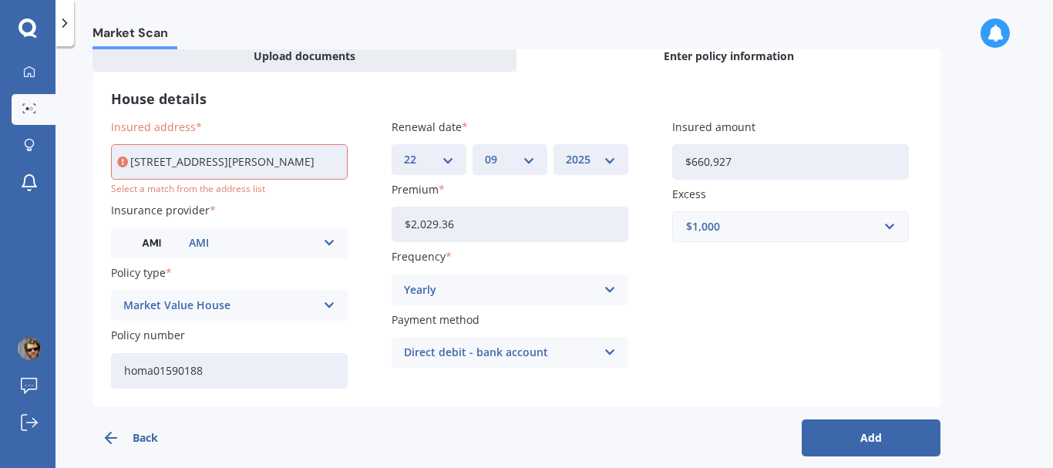
click at [306, 161] on input "[STREET_ADDRESS][PERSON_NAME]" at bounding box center [229, 161] width 237 height 35
click at [174, 162] on input "[STREET_ADDRESS][PERSON_NAME]" at bounding box center [229, 161] width 237 height 35
click at [244, 162] on input "[STREET_ADDRESS][PERSON_NAME]" at bounding box center [229, 161] width 237 height 35
type input "[STREET_ADDRESS][PERSON_NAME]"
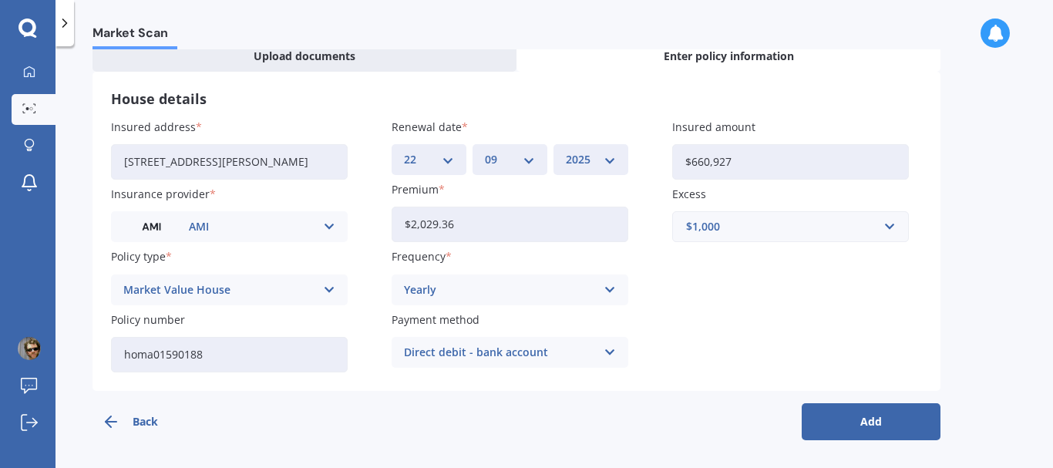
click at [864, 417] on button "Add" at bounding box center [871, 421] width 139 height 37
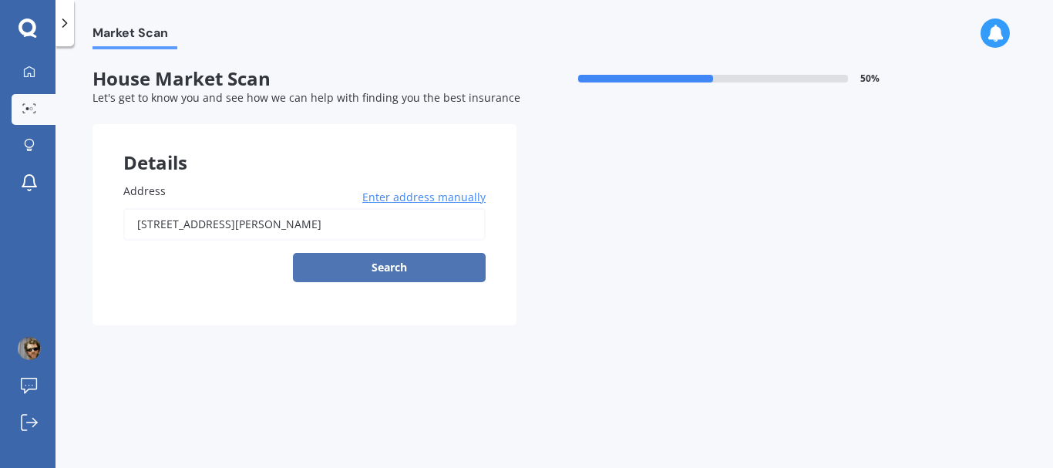
click at [392, 265] on button "Search" at bounding box center [389, 267] width 193 height 29
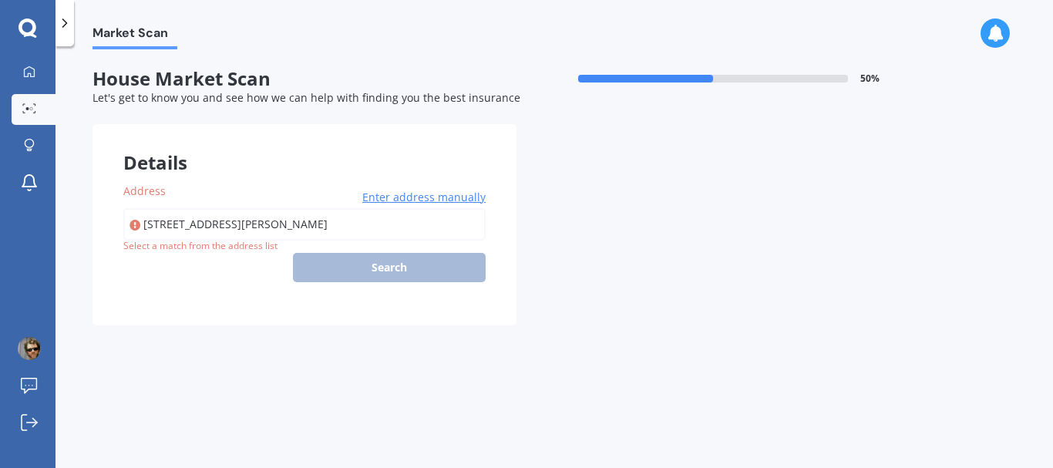
type input "[STREET_ADDRESS][PERSON_NAME]"
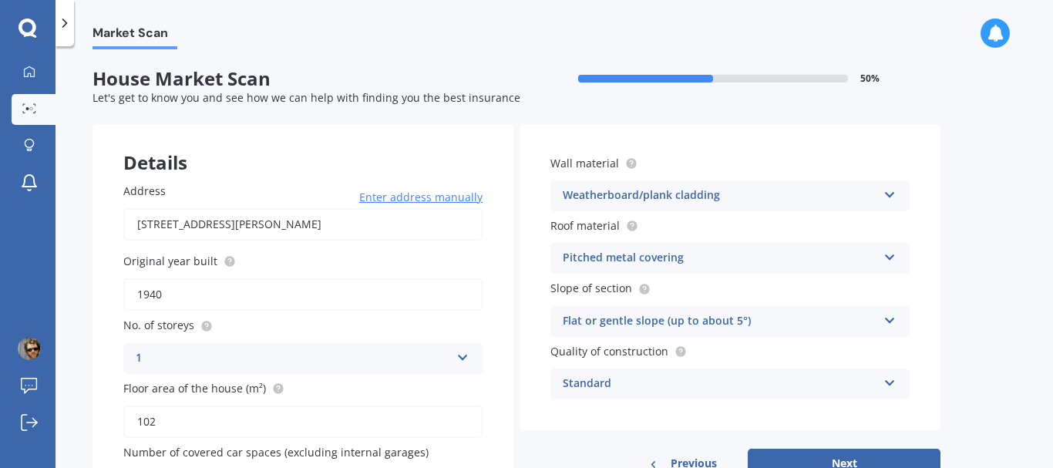
scroll to position [103, 0]
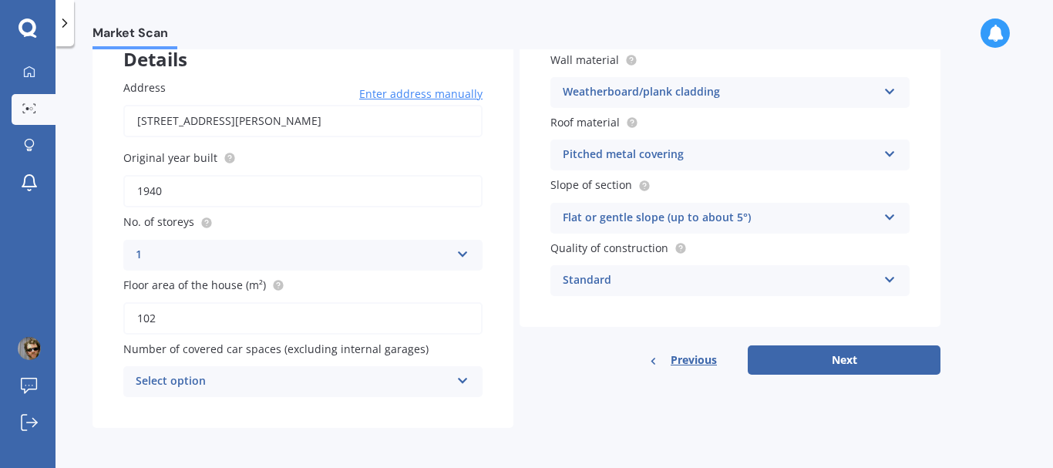
click at [463, 380] on icon at bounding box center [463, 377] width 13 height 11
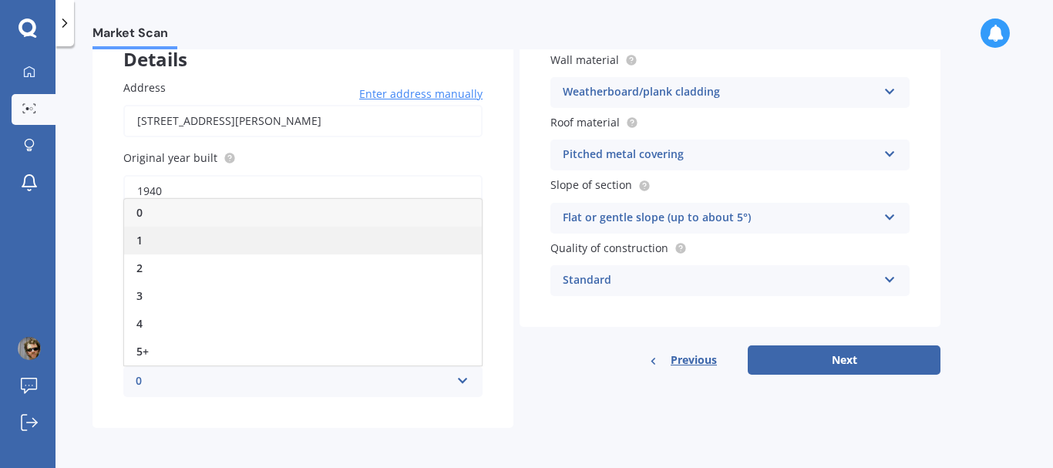
click at [228, 241] on div "1" at bounding box center [303, 241] width 358 height 28
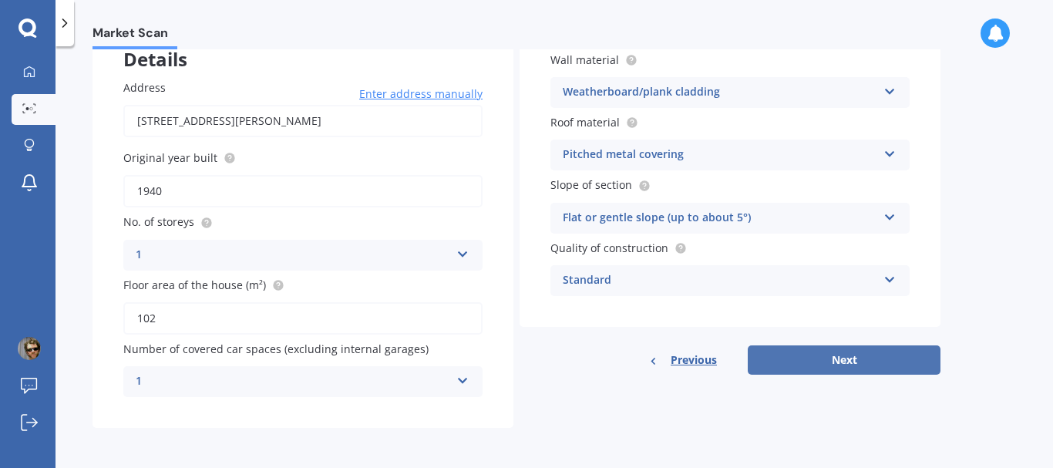
click at [847, 361] on button "Next" at bounding box center [844, 359] width 193 height 29
select select "20"
select select "07"
select select "1974"
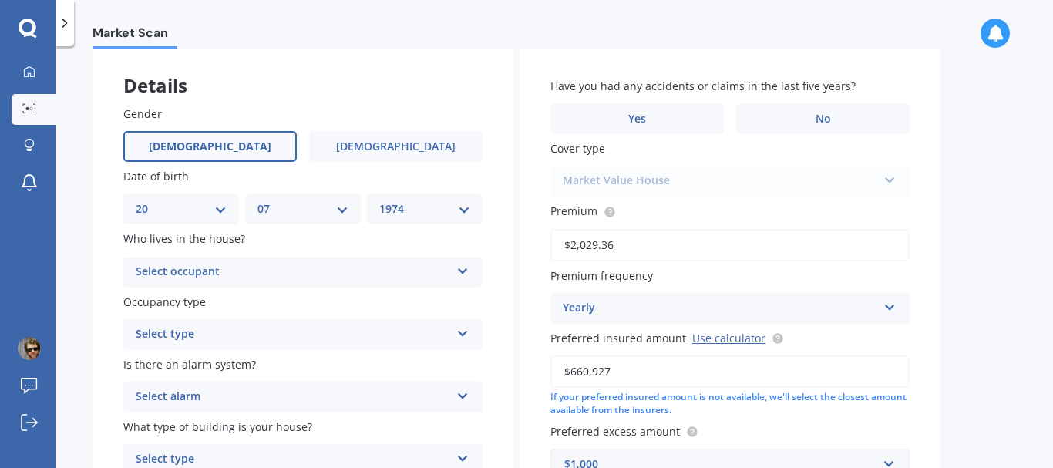
scroll to position [154, 0]
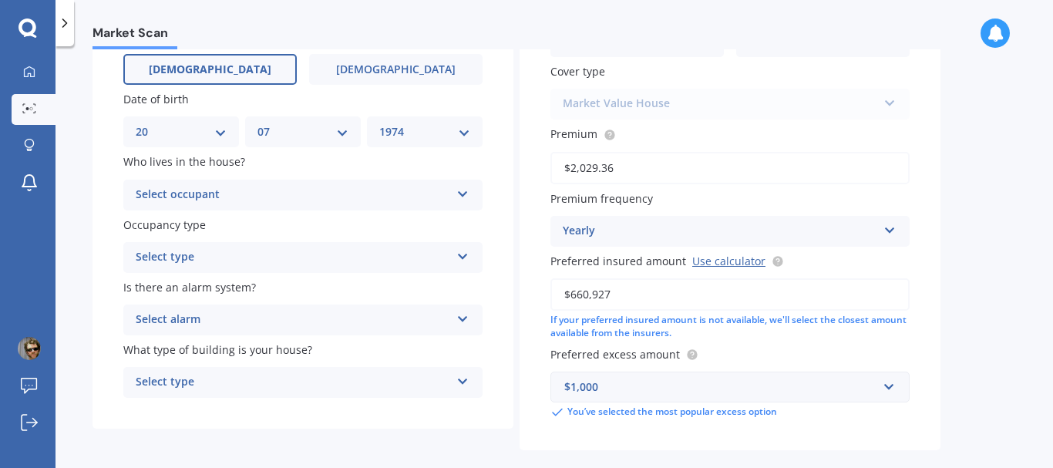
click at [463, 200] on div "Select occupant Owner Owner + Boarder" at bounding box center [302, 195] width 359 height 31
click at [416, 231] on div "Owner" at bounding box center [303, 225] width 358 height 28
click at [460, 256] on icon at bounding box center [463, 253] width 13 height 11
click at [413, 289] on div "Permanent" at bounding box center [303, 288] width 358 height 28
click at [466, 322] on icon at bounding box center [463, 316] width 13 height 11
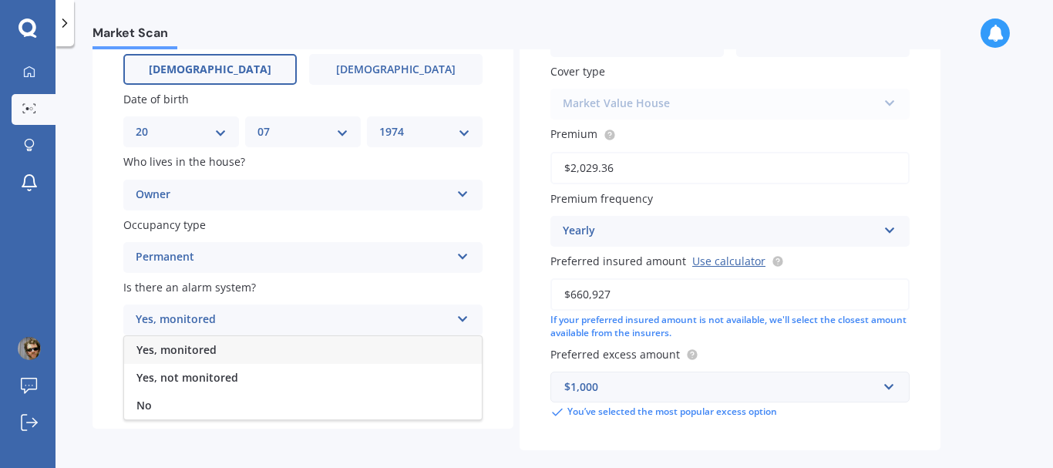
click at [385, 350] on div "Yes, monitored" at bounding box center [303, 350] width 358 height 28
click at [465, 384] on icon at bounding box center [463, 378] width 13 height 11
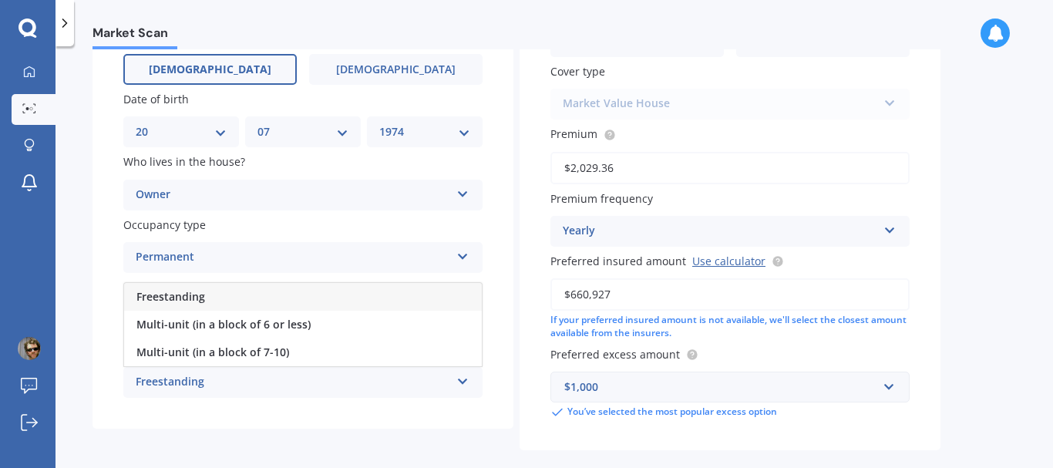
click at [344, 292] on div "Freestanding" at bounding box center [303, 297] width 358 height 28
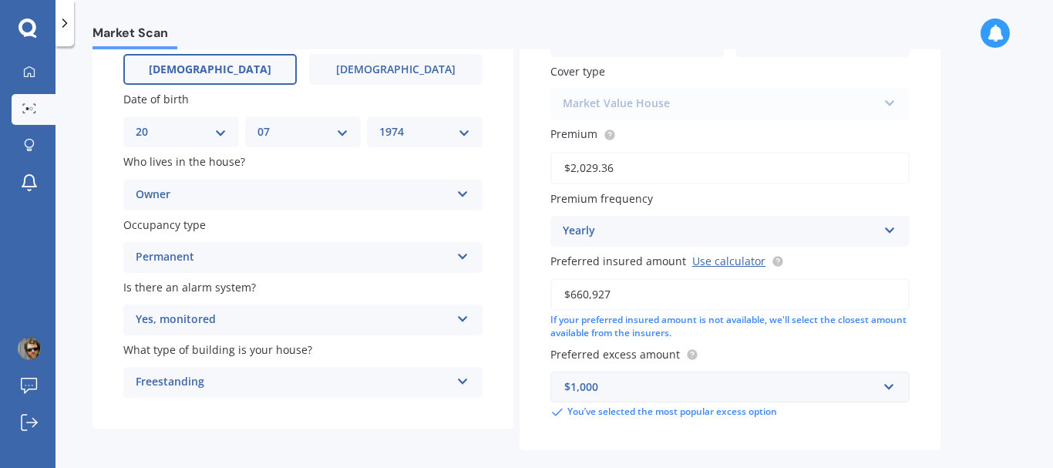
scroll to position [77, 0]
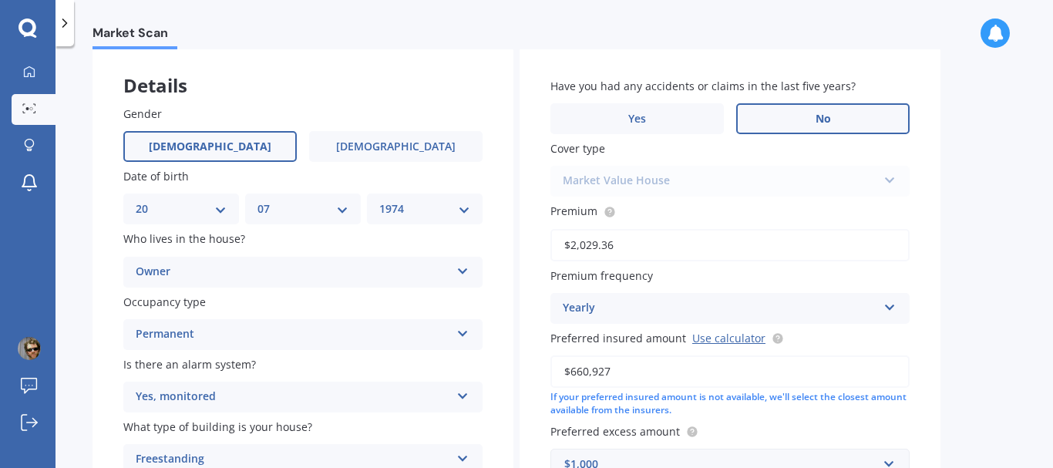
click at [800, 123] on label "No" at bounding box center [823, 118] width 174 height 31
click at [0, 0] on input "No" at bounding box center [0, 0] width 0 height 0
click at [891, 186] on div "Market Value House Premier House Market Value House Home Plus" at bounding box center [730, 181] width 359 height 31
click at [713, 174] on div "Market Value House Premier House Market Value House Home Plus" at bounding box center [730, 181] width 359 height 31
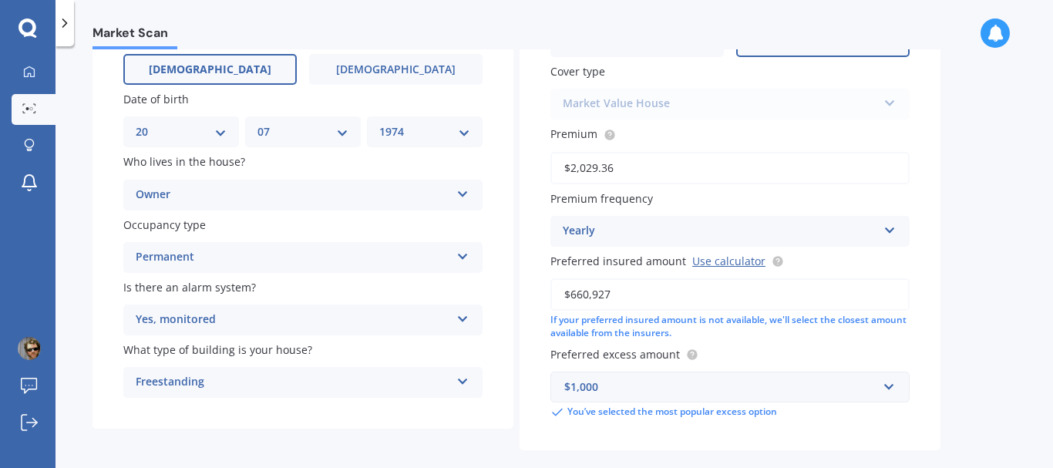
scroll to position [224, 0]
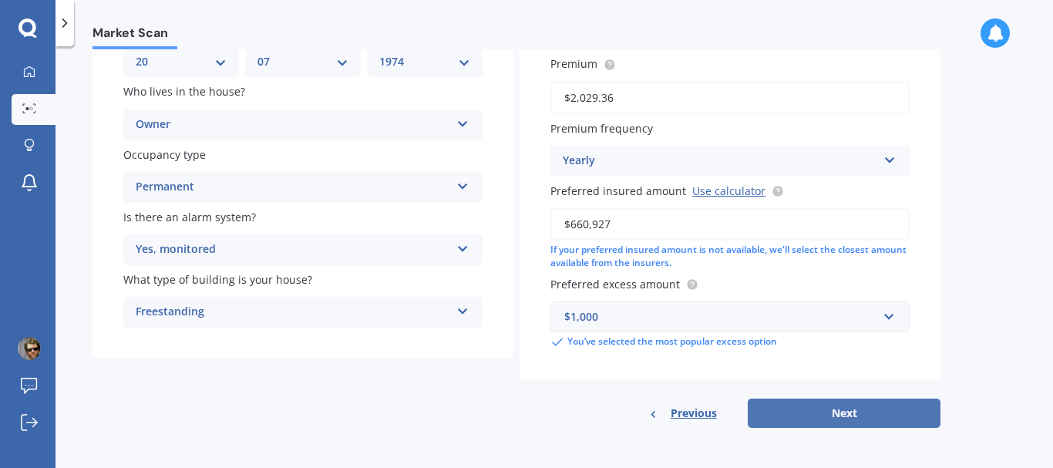
click at [843, 409] on button "Next" at bounding box center [844, 413] width 193 height 29
select select "20"
select select "07"
select select "1974"
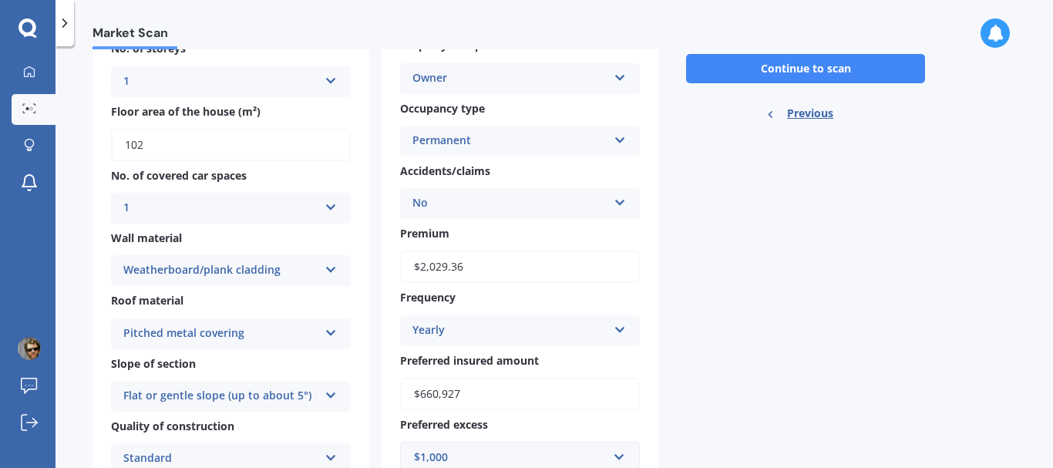
scroll to position [0, 0]
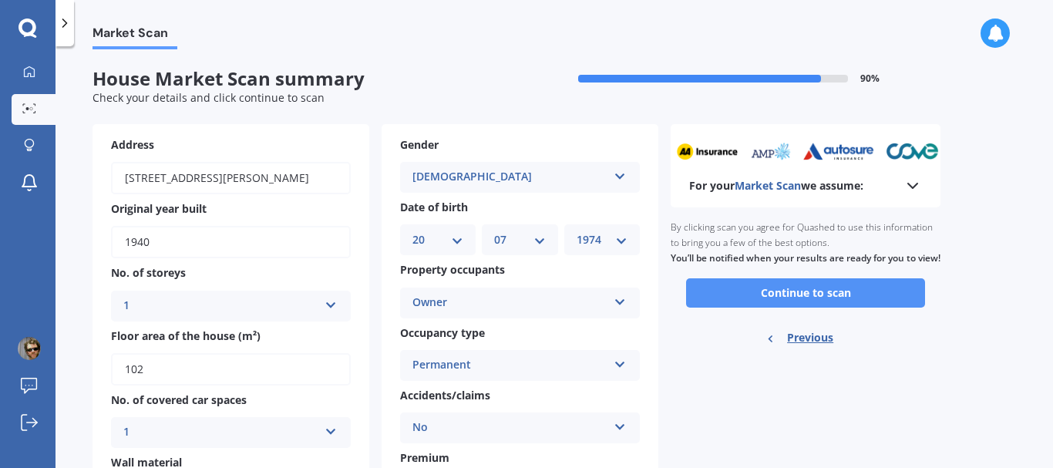
click at [799, 306] on button "Continue to scan" at bounding box center [805, 292] width 239 height 29
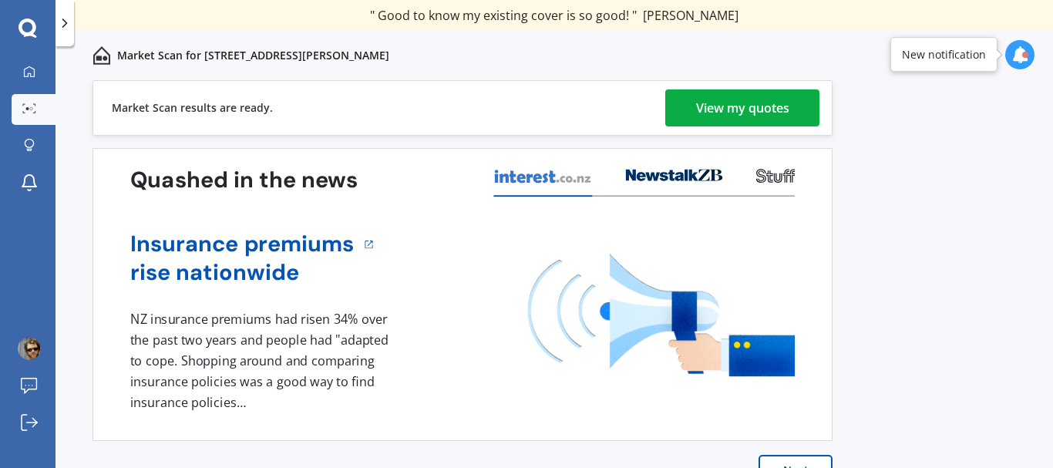
click at [765, 113] on div "View my quotes" at bounding box center [742, 107] width 93 height 37
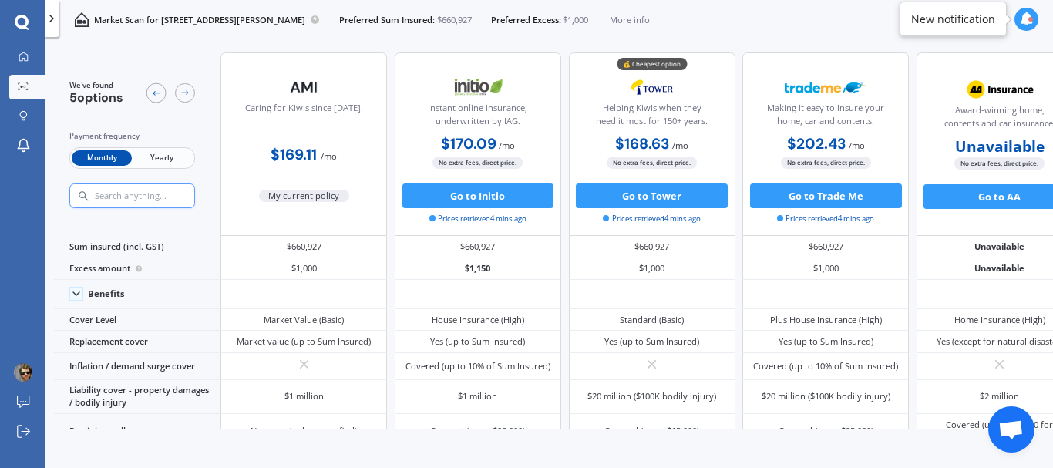
click at [174, 152] on span "Yearly" at bounding box center [162, 158] width 60 height 16
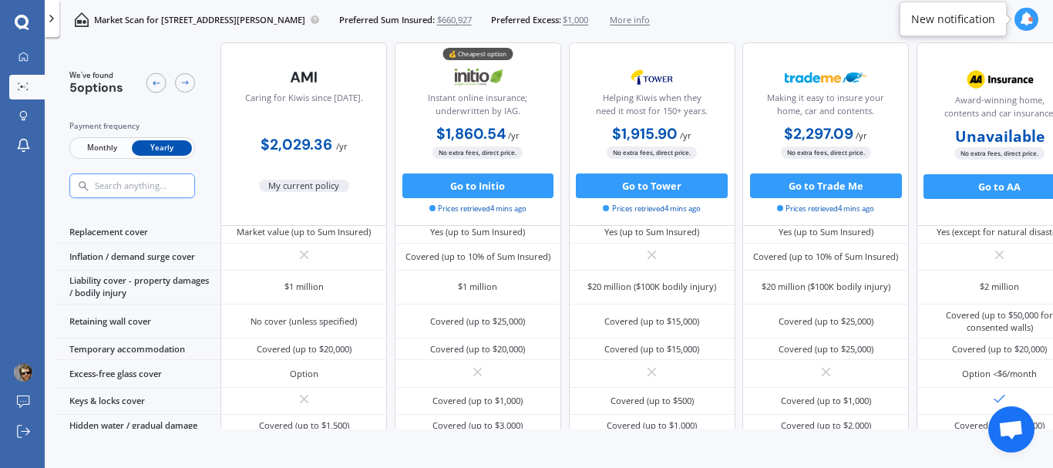
scroll to position [40, 0]
